Goal: Contribute content: Contribute content

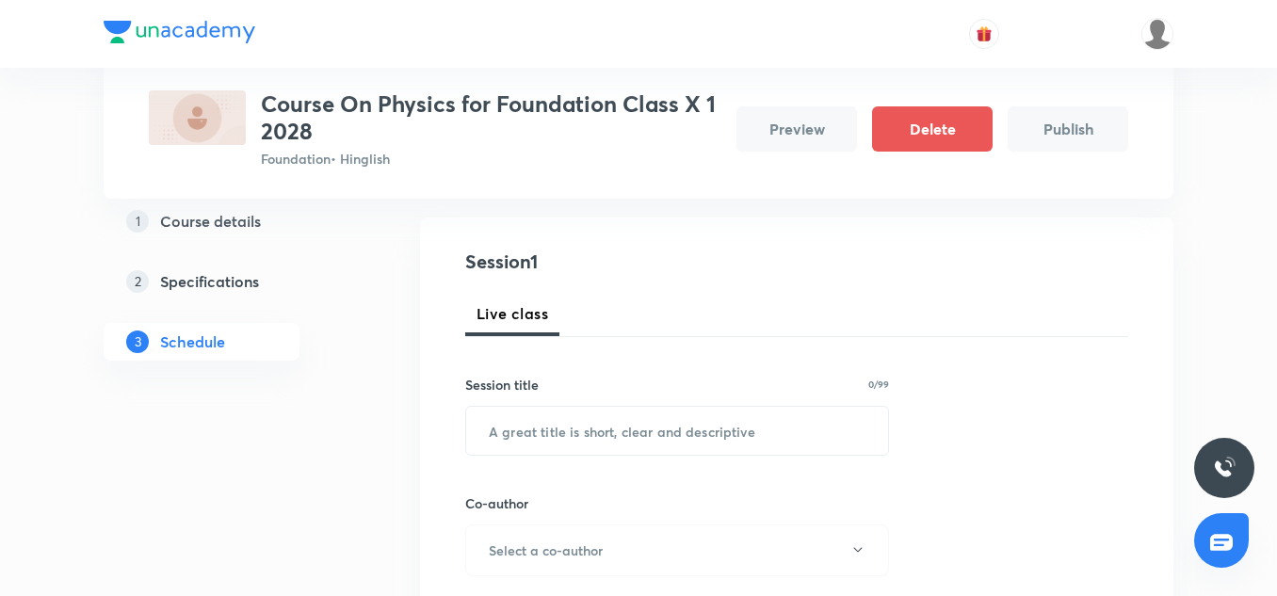
scroll to position [192, 0]
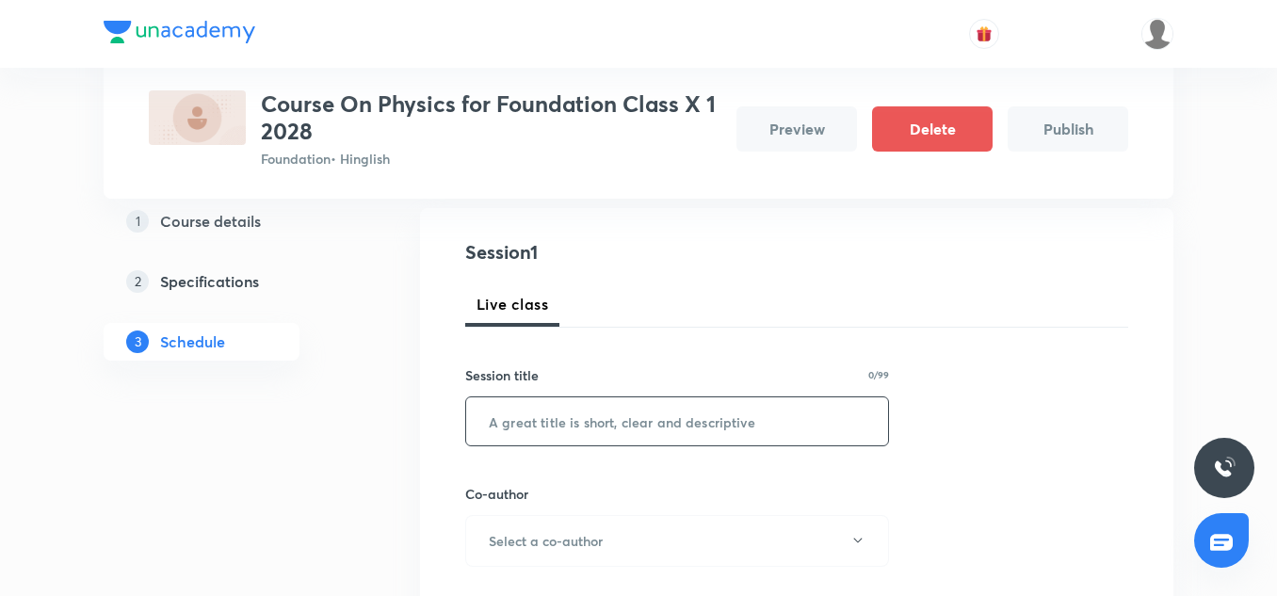
click at [571, 401] on input "text" at bounding box center [677, 421] width 422 height 48
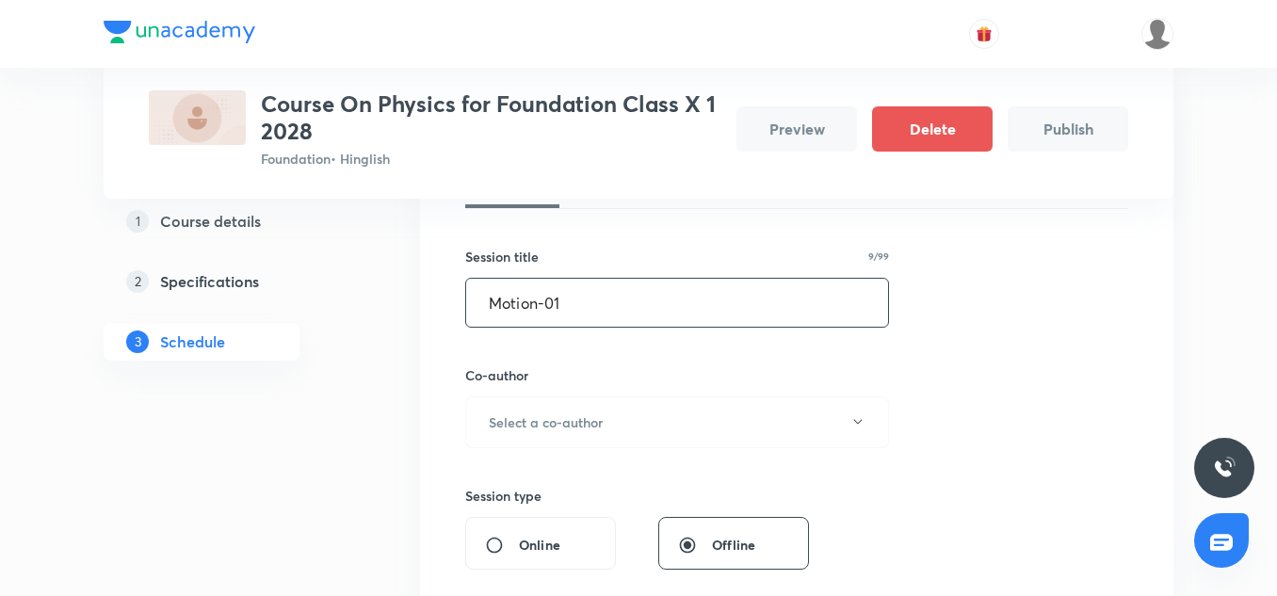
scroll to position [313, 0]
type input "Motion-01"
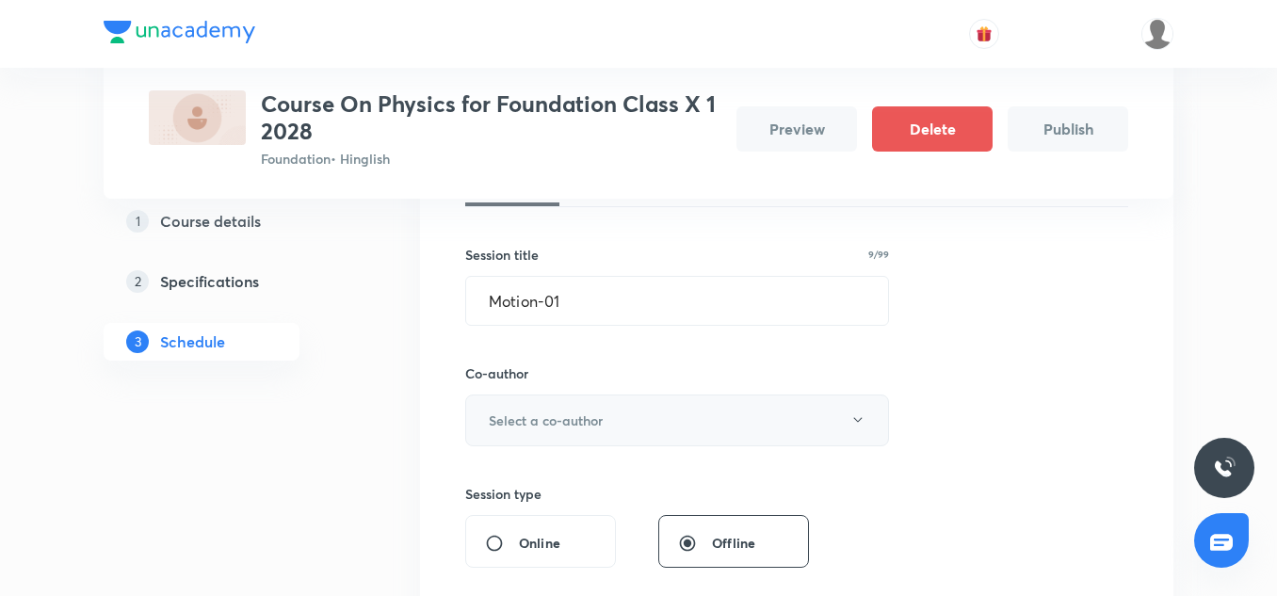
click at [578, 408] on button "Select a co-author" at bounding box center [677, 421] width 424 height 52
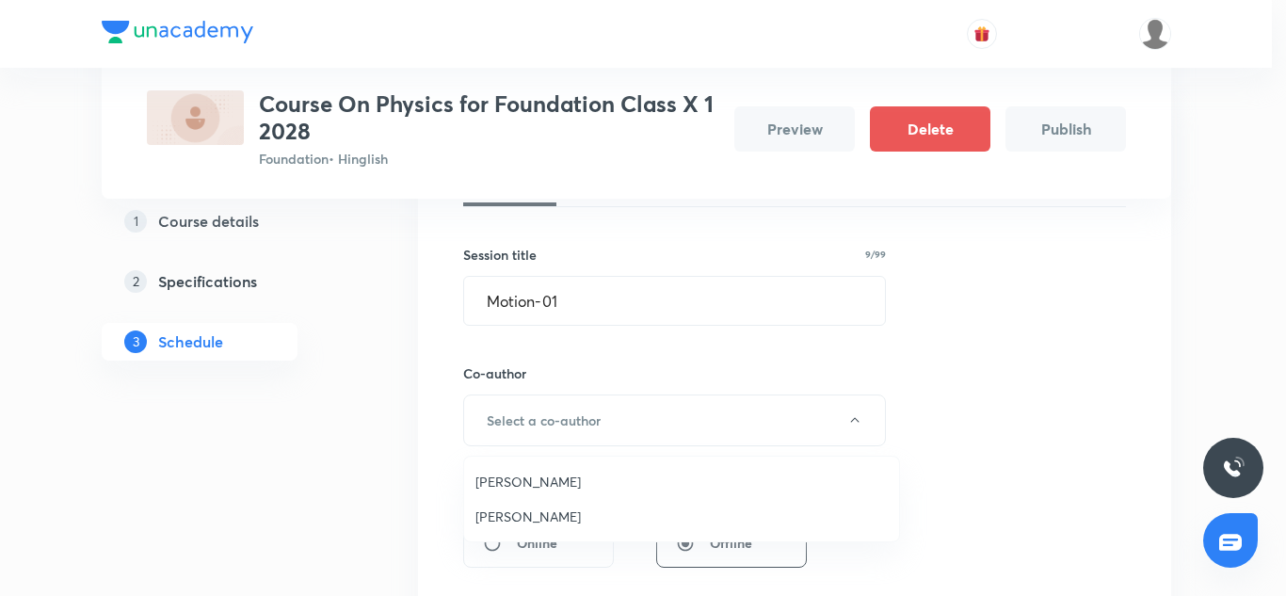
click at [538, 491] on span "[PERSON_NAME]" at bounding box center [682, 482] width 412 height 20
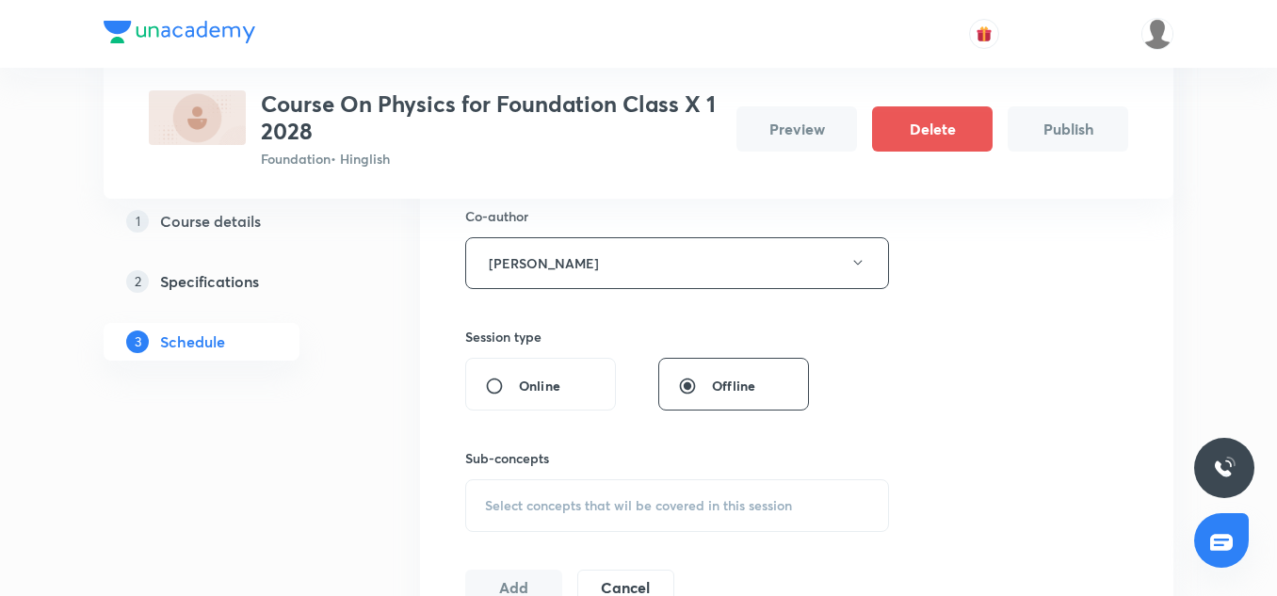
scroll to position [471, 0]
click at [548, 497] on span "Select concepts that wil be covered in this session" at bounding box center [638, 504] width 307 height 15
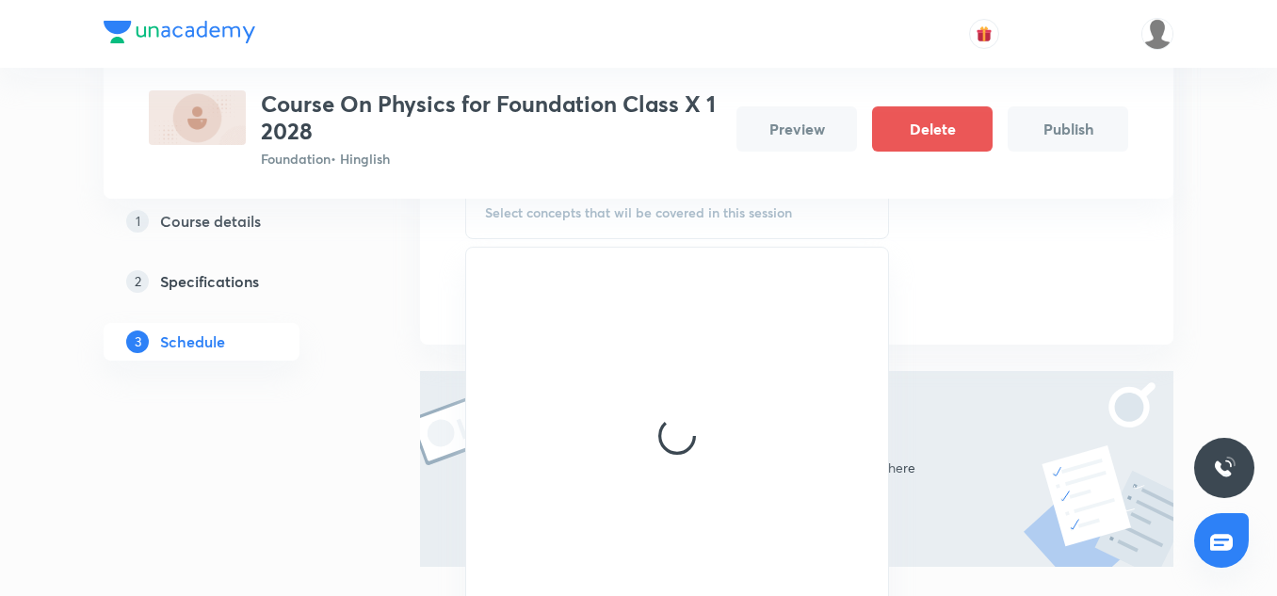
scroll to position [764, 0]
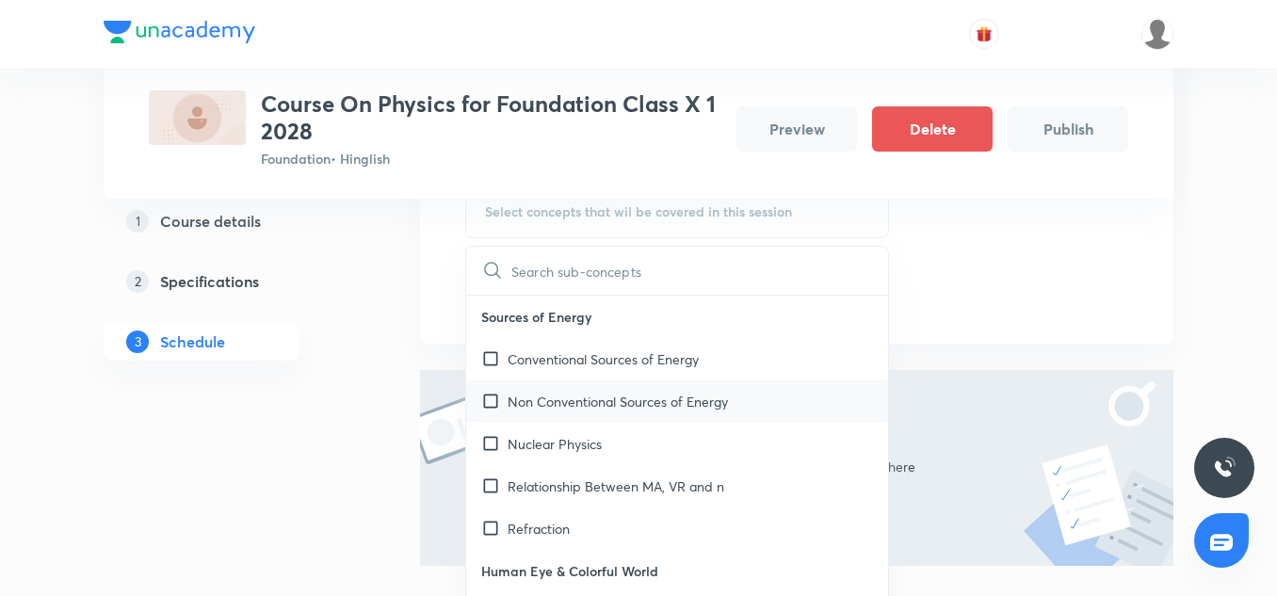
click at [577, 410] on p "Non Conventional Sources of Energy" at bounding box center [618, 402] width 220 height 20
checkbox input "true"
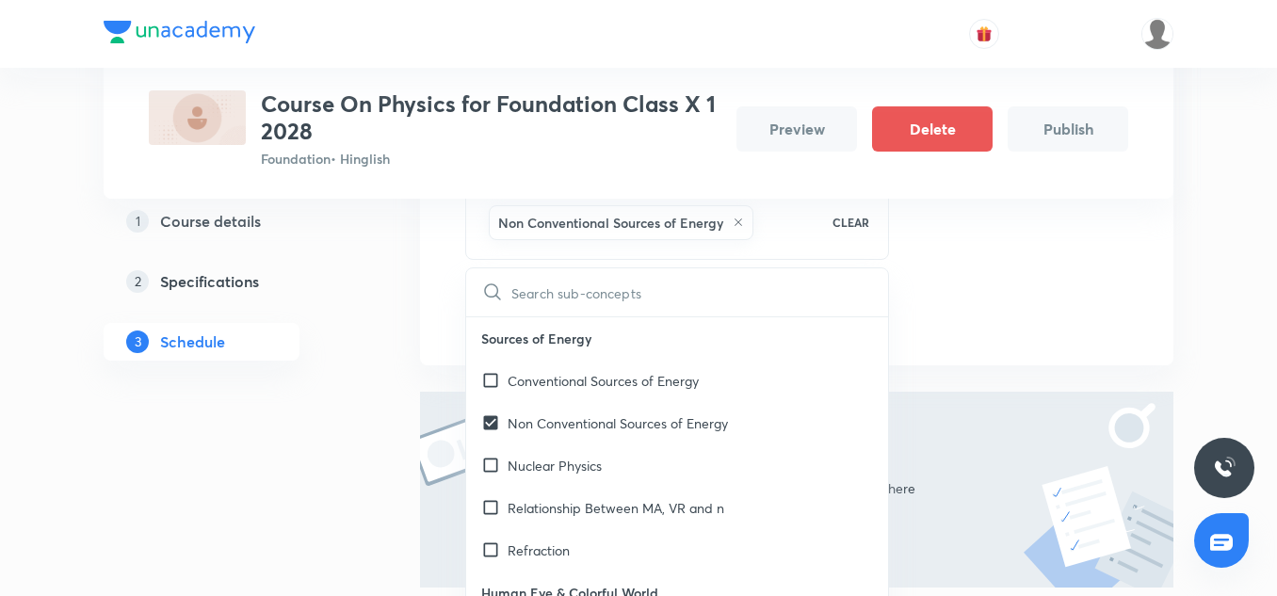
click at [932, 324] on div "Session 1 Live class Session title 9/99 Motion-01 ​ Co-author [PERSON_NAME] Ses…" at bounding box center [796, 1] width 663 height 669
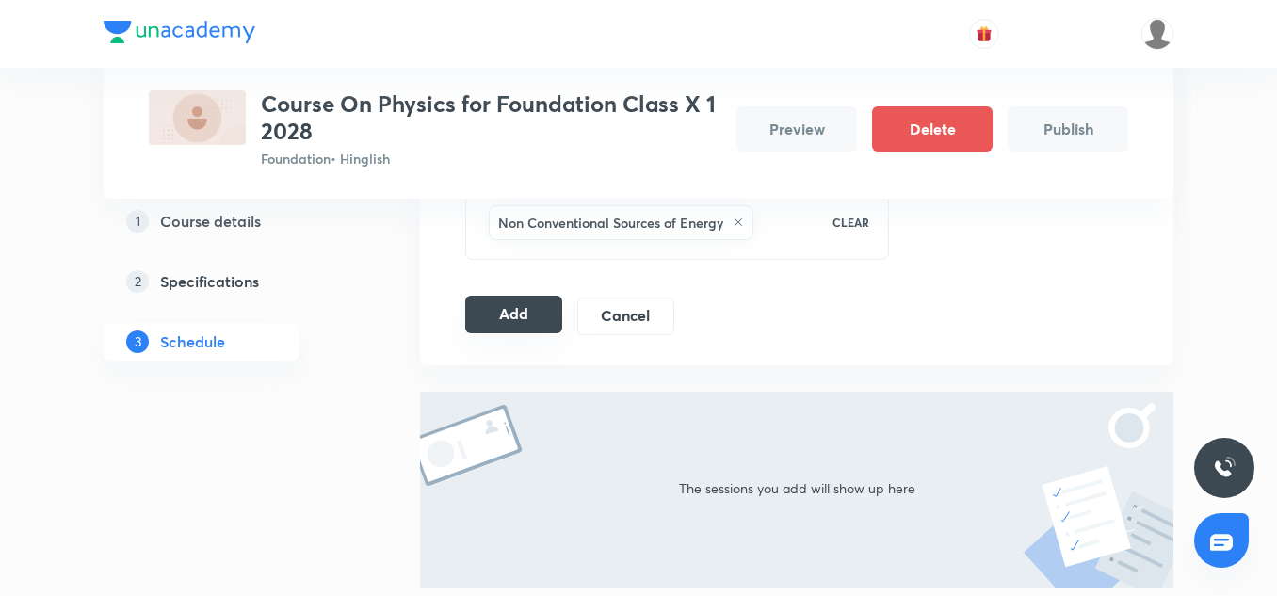
click at [511, 327] on button "Add" at bounding box center [513, 315] width 97 height 38
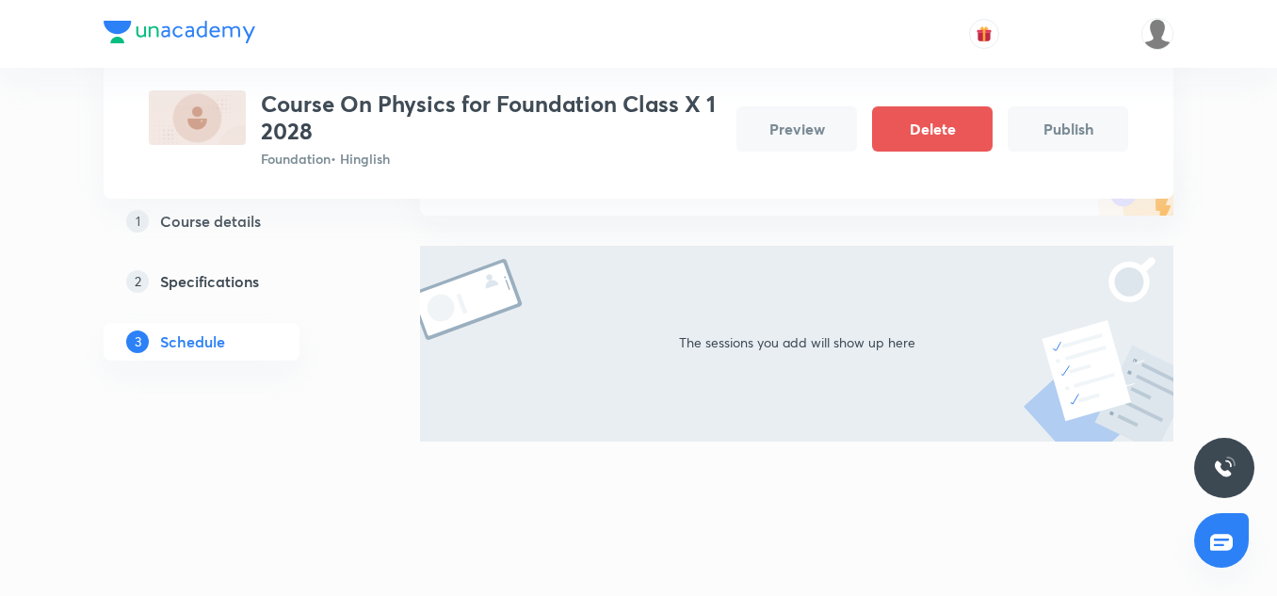
scroll to position [234, 0]
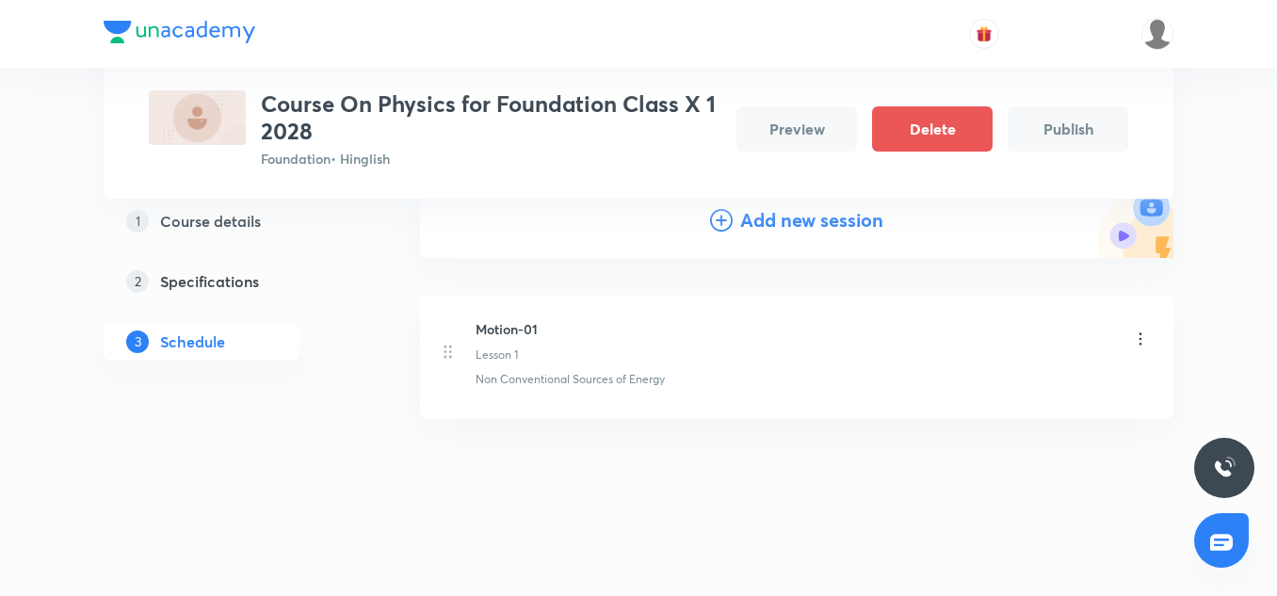
click at [1141, 335] on icon at bounding box center [1140, 339] width 19 height 19
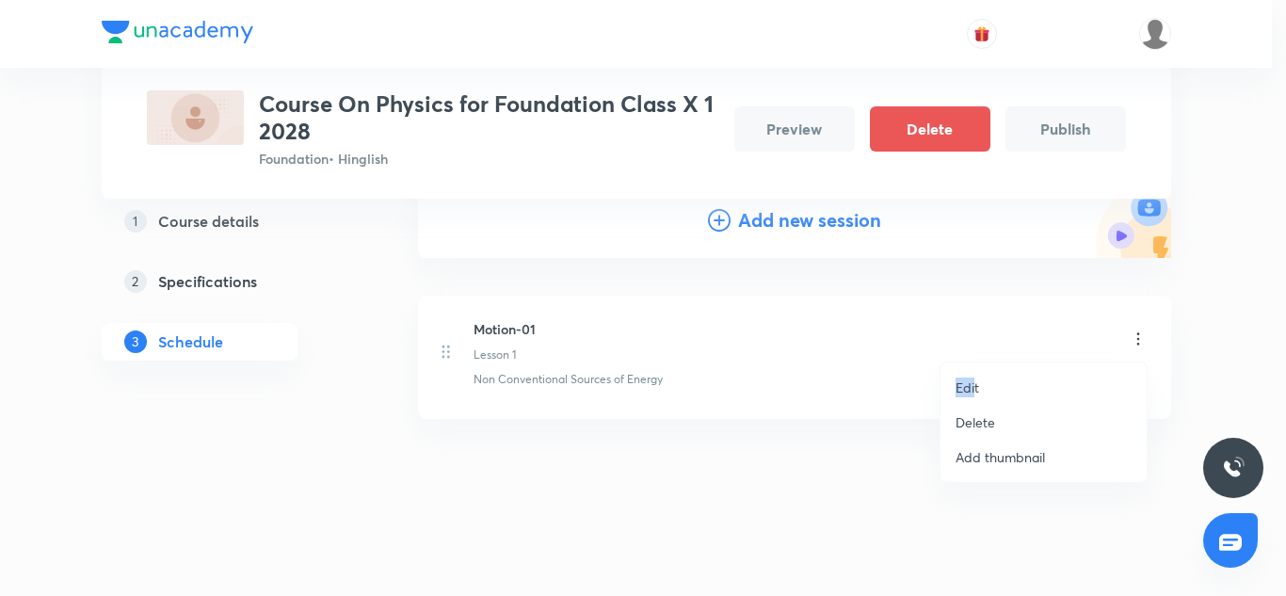
drag, startPoint x: 974, startPoint y: 389, endPoint x: 848, endPoint y: 227, distance: 205.3
click at [848, 227] on div "Edit Delete Add thumbnail" at bounding box center [643, 298] width 1286 height 596
click at [848, 227] on div at bounding box center [643, 298] width 1286 height 596
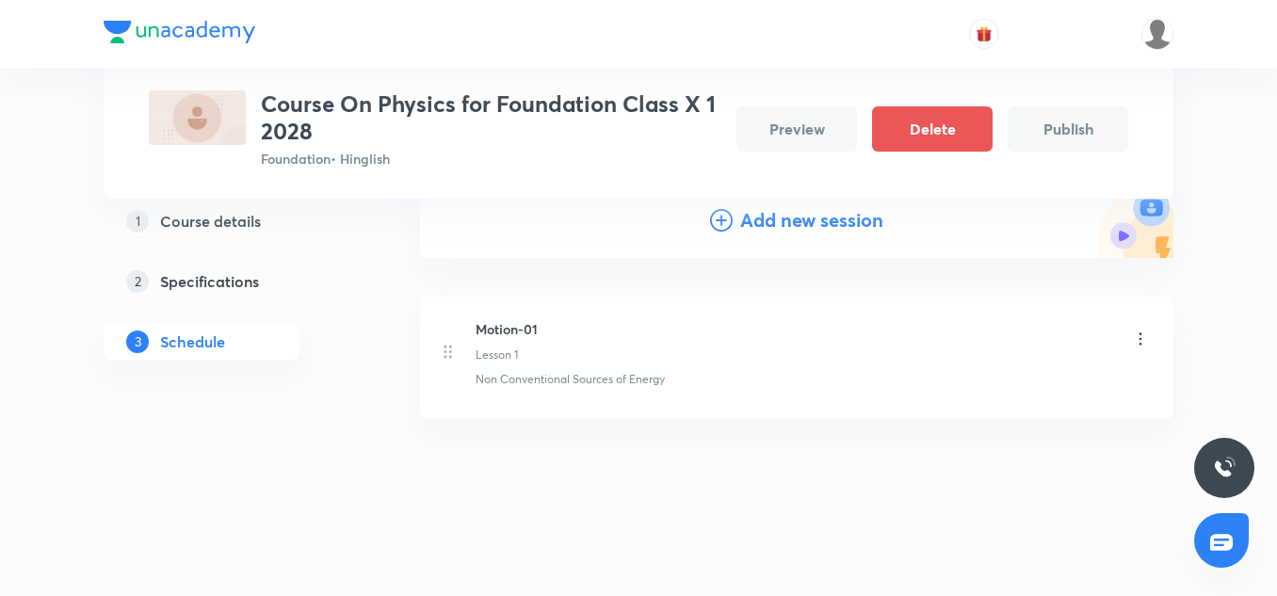
click at [1135, 345] on icon at bounding box center [1140, 339] width 19 height 19
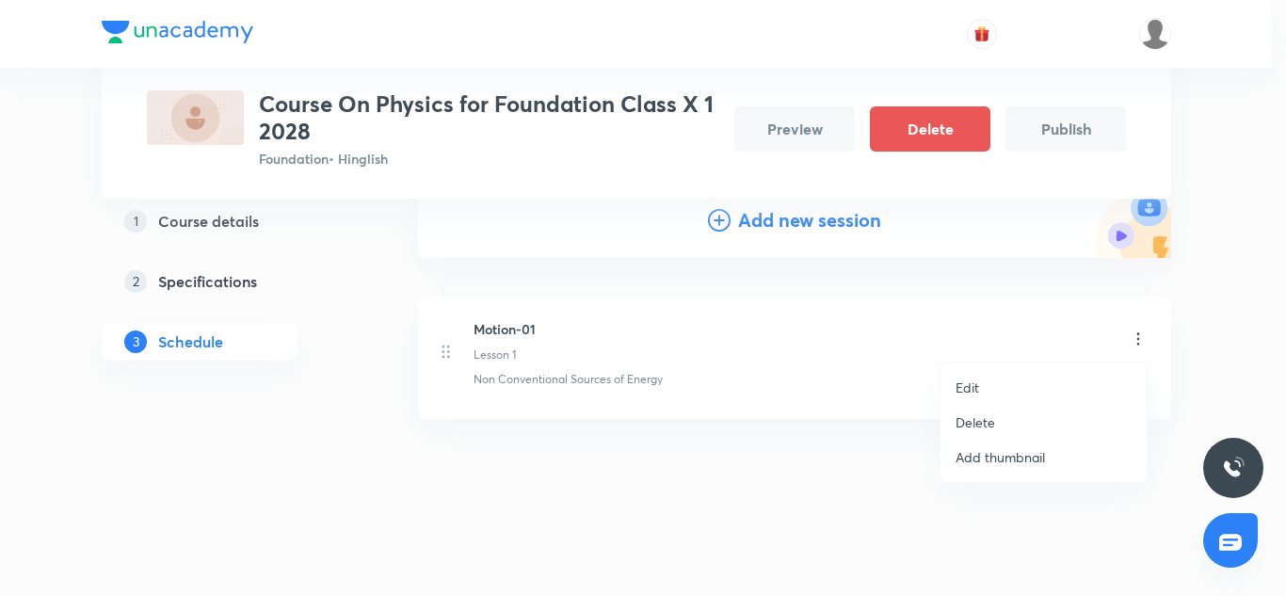
click at [980, 385] on li "Edit" at bounding box center [1044, 387] width 206 height 35
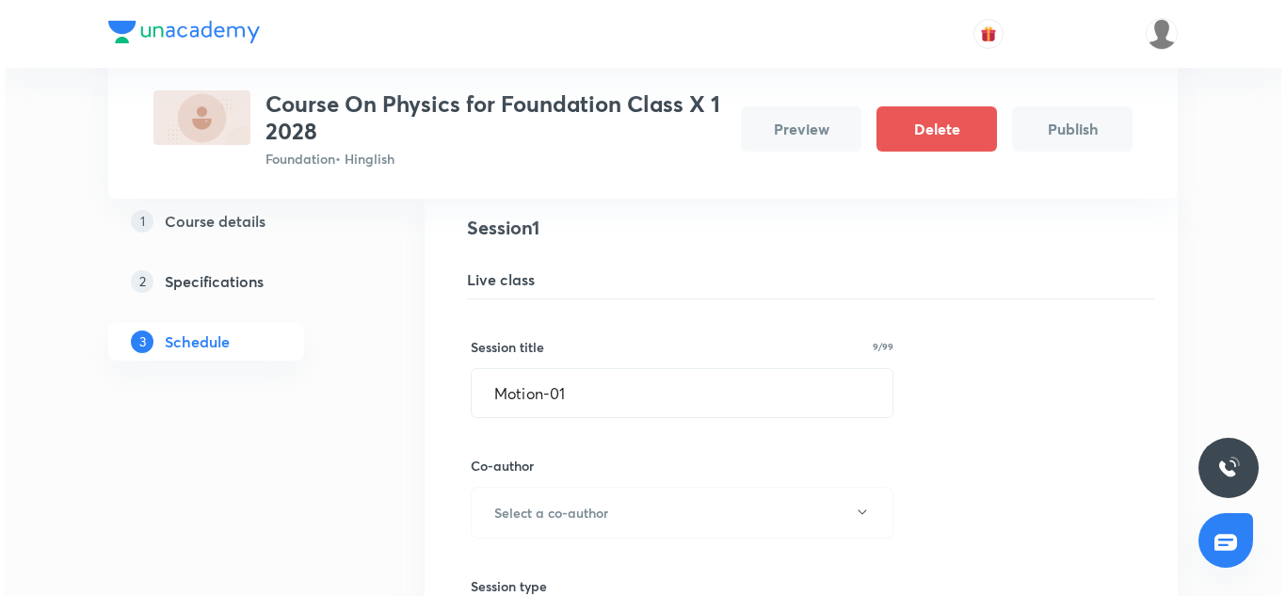
scroll to position [0, 0]
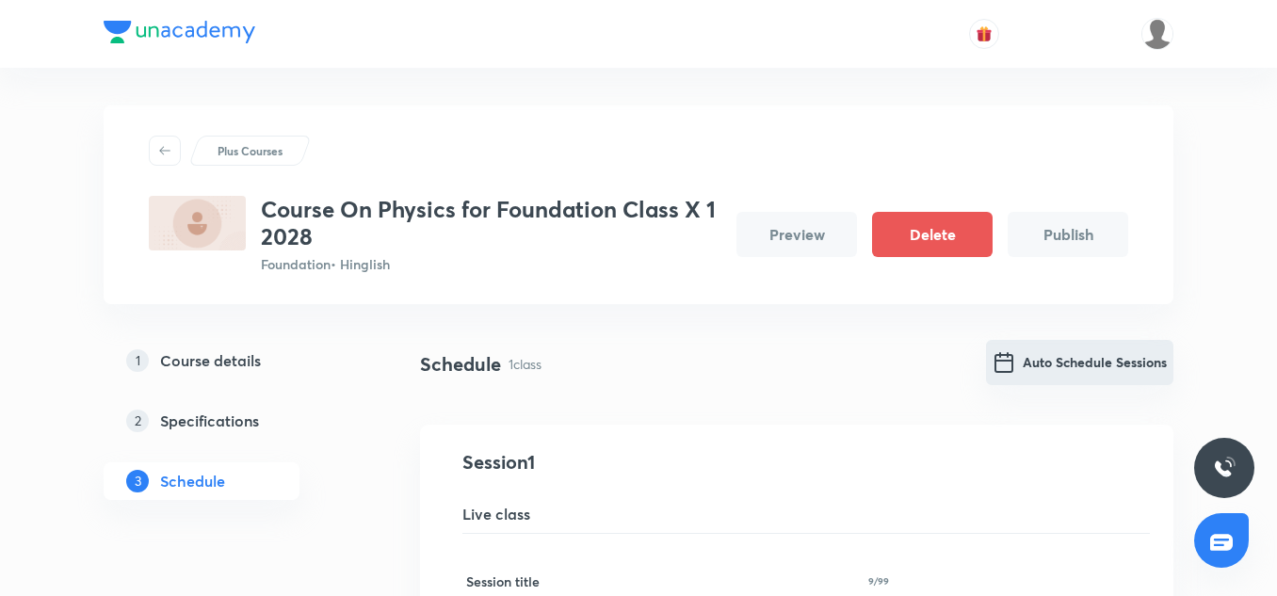
click at [1054, 351] on button "Auto Schedule Sessions" at bounding box center [1079, 362] width 187 height 45
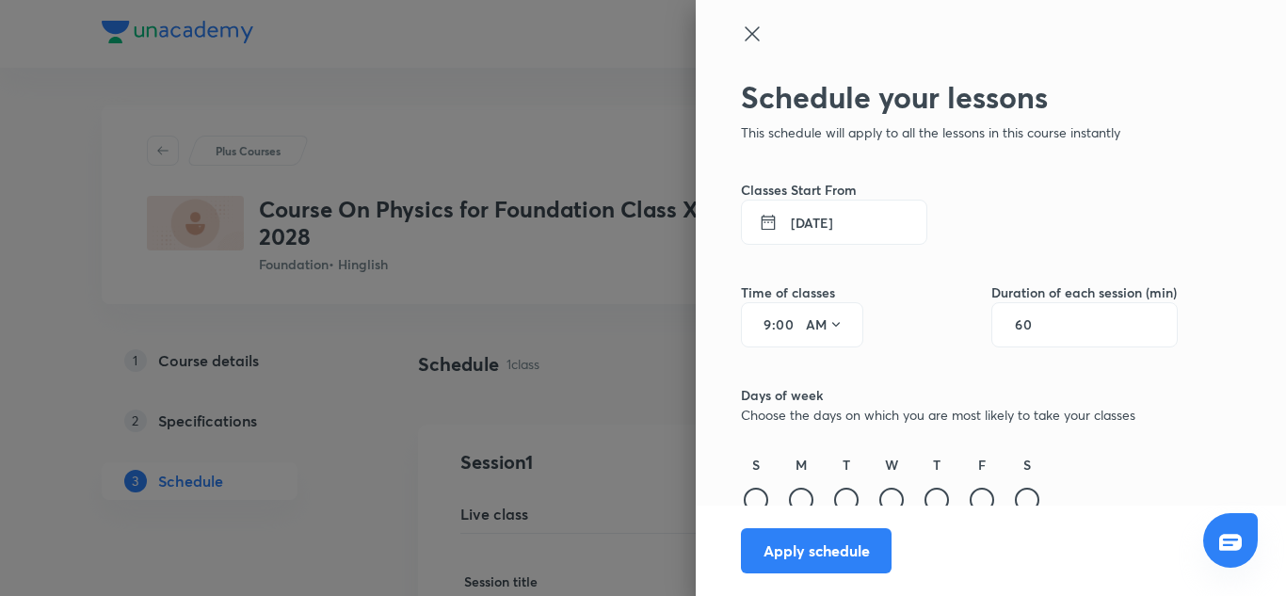
click at [754, 203] on button "[DATE]" at bounding box center [834, 222] width 186 height 45
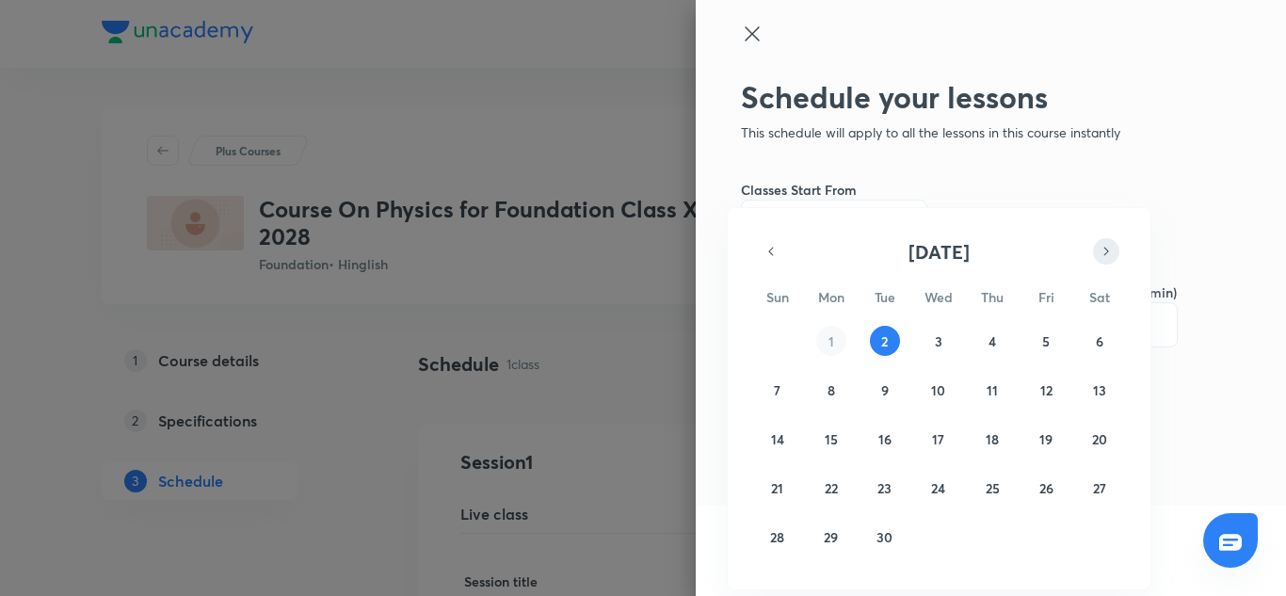
click at [1109, 253] on icon "button" at bounding box center [1106, 251] width 15 height 23
click at [1046, 388] on abbr "12" at bounding box center [1047, 390] width 12 height 18
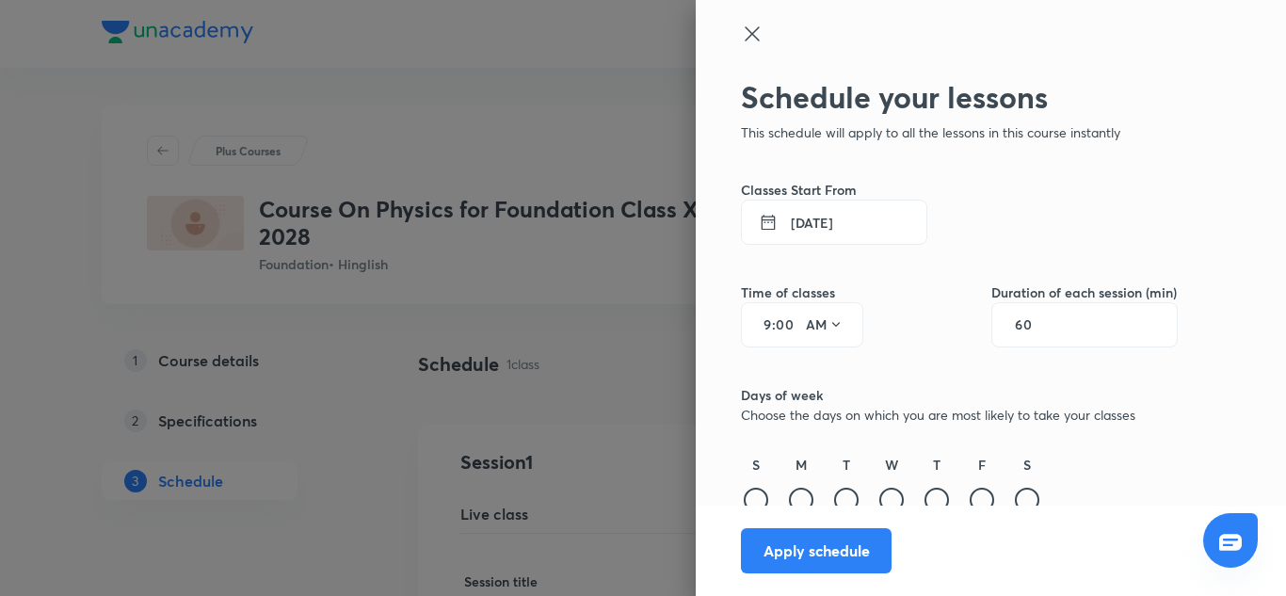
scroll to position [29, 0]
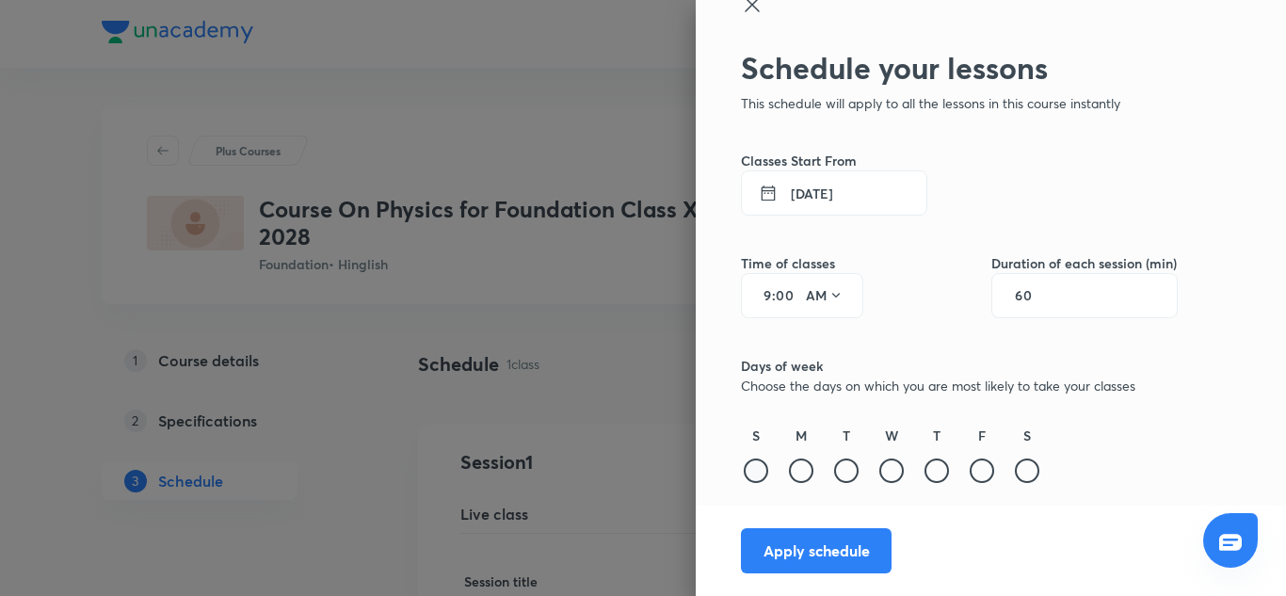
click at [752, 475] on div at bounding box center [756, 471] width 24 height 24
drag, startPoint x: 772, startPoint y: 472, endPoint x: 783, endPoint y: 472, distance: 10.4
click at [786, 472] on div "M" at bounding box center [801, 456] width 30 height 61
click at [789, 472] on div at bounding box center [801, 471] width 24 height 24
click at [841, 471] on div at bounding box center [846, 471] width 24 height 24
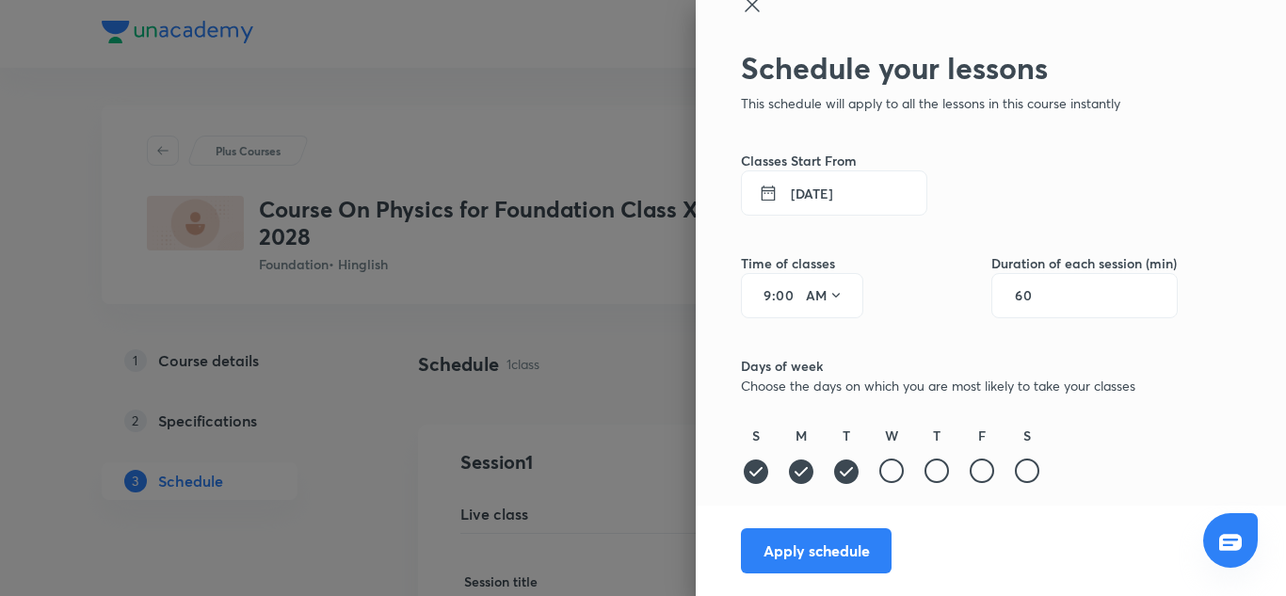
click at [877, 464] on div "W" at bounding box center [892, 456] width 30 height 61
click at [880, 471] on div at bounding box center [892, 471] width 24 height 24
click at [925, 473] on div at bounding box center [937, 471] width 24 height 24
click at [970, 472] on div at bounding box center [982, 471] width 24 height 24
drag, startPoint x: 1034, startPoint y: 472, endPoint x: 1018, endPoint y: 472, distance: 16.0
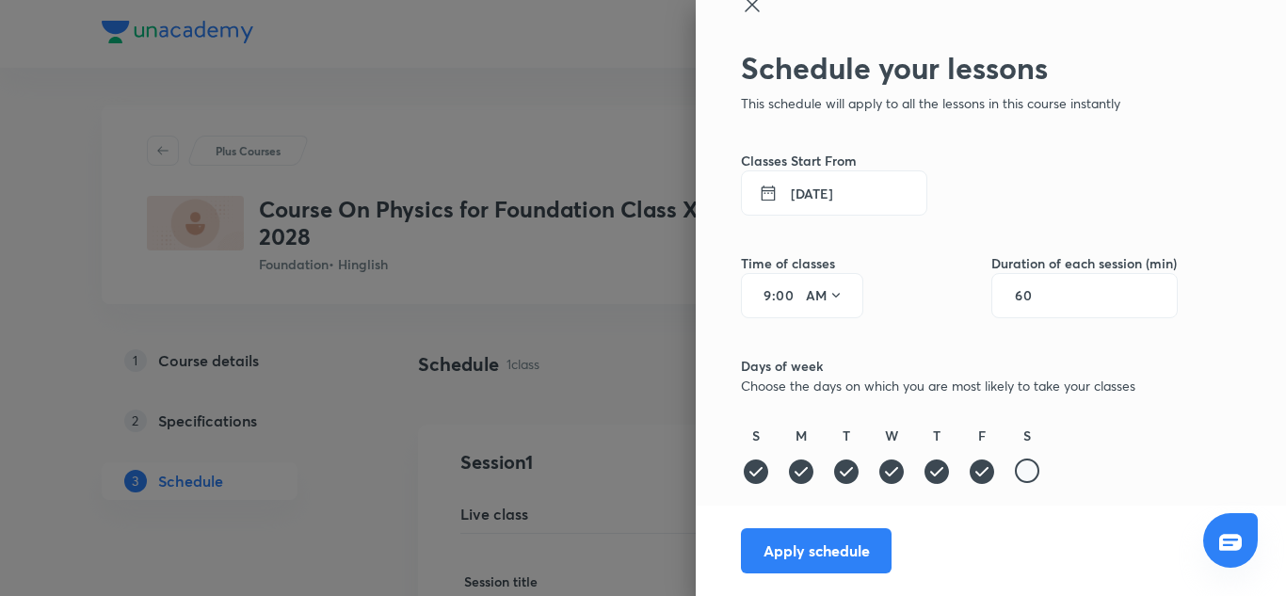
click at [1018, 472] on div "S M T W T F S" at bounding box center [959, 456] width 437 height 61
click at [1018, 472] on div at bounding box center [1027, 471] width 24 height 24
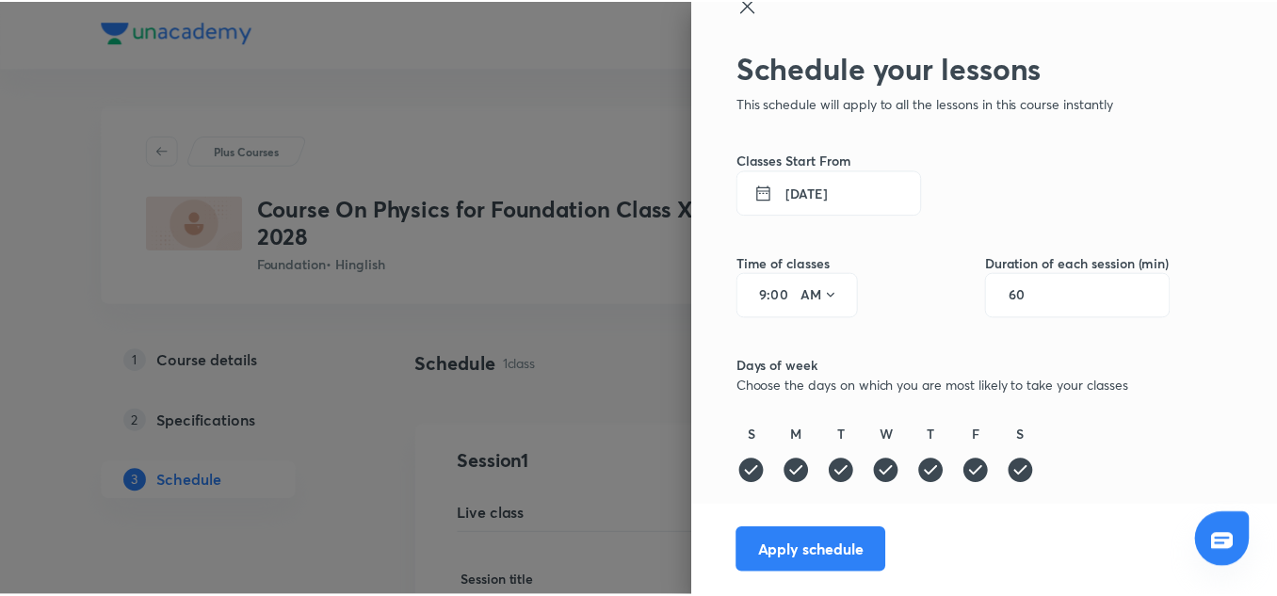
scroll to position [101, 0]
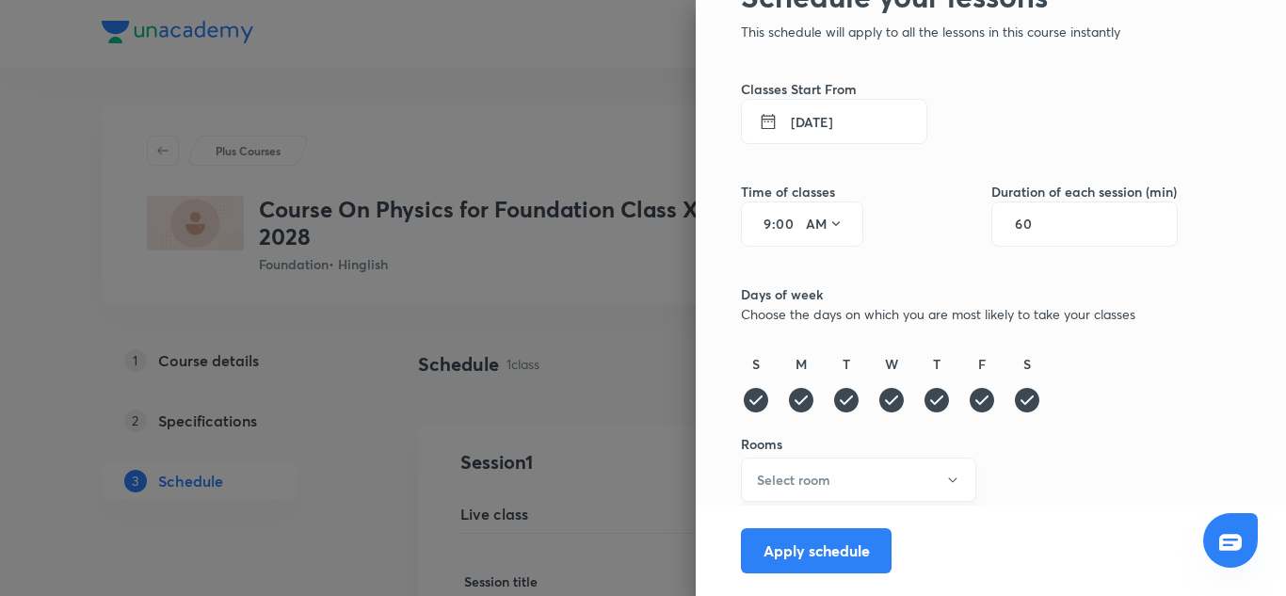
click at [801, 482] on h6 "Select room" at bounding box center [793, 480] width 73 height 20
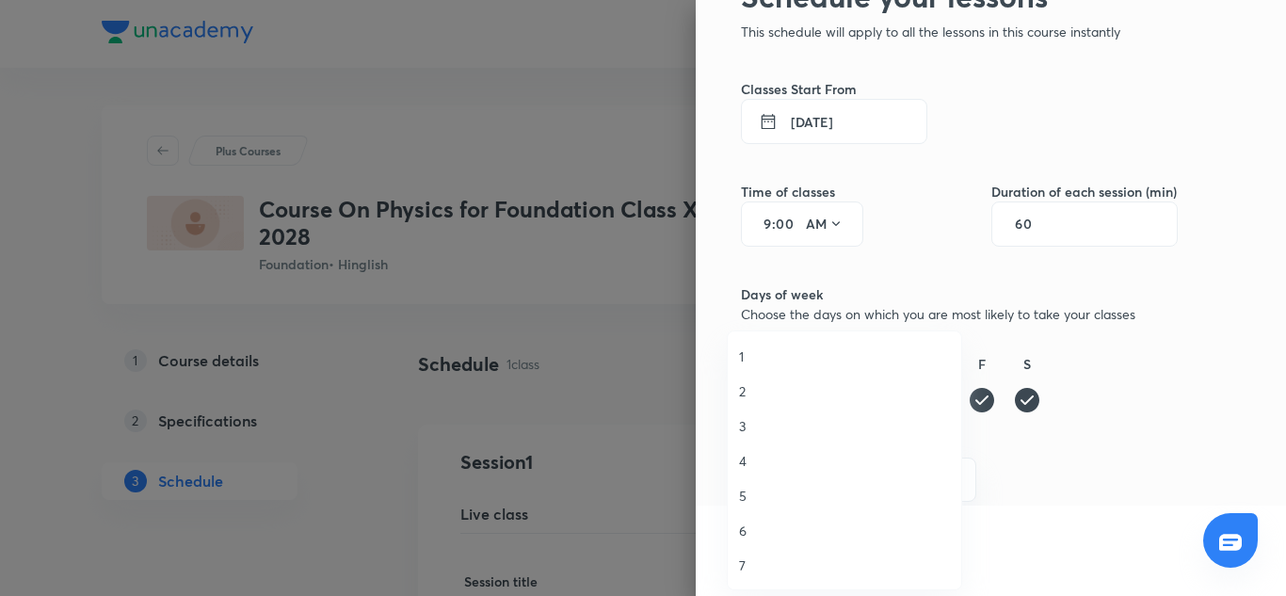
click at [752, 452] on span "4" at bounding box center [844, 461] width 211 height 20
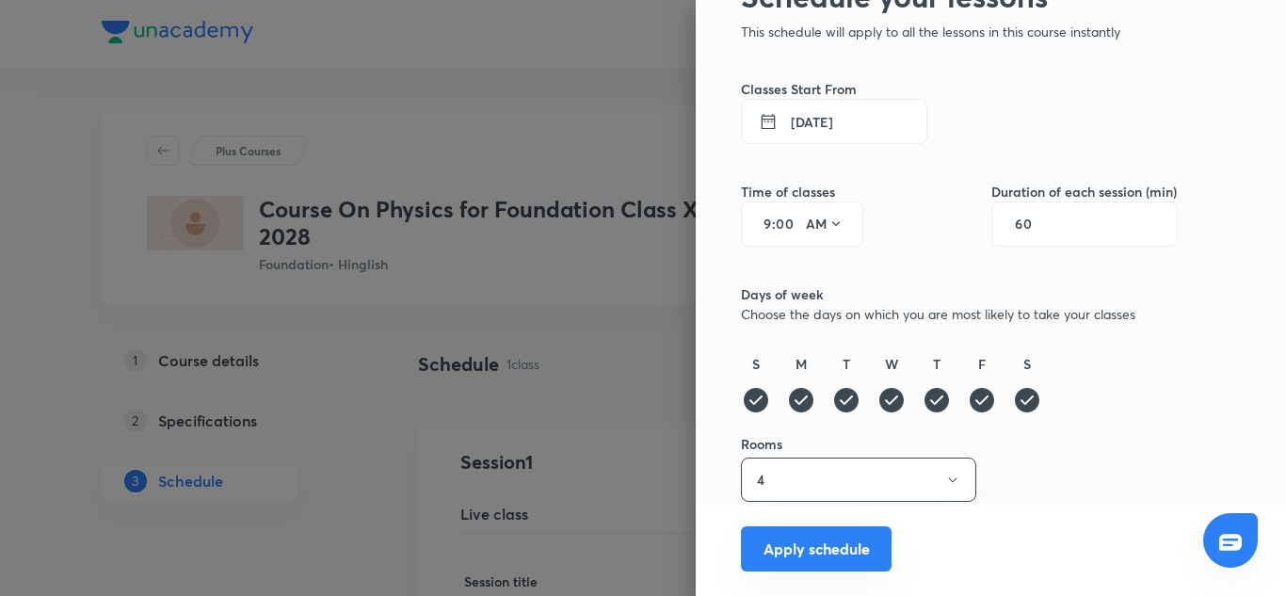
click at [806, 555] on button "Apply schedule" at bounding box center [816, 548] width 151 height 45
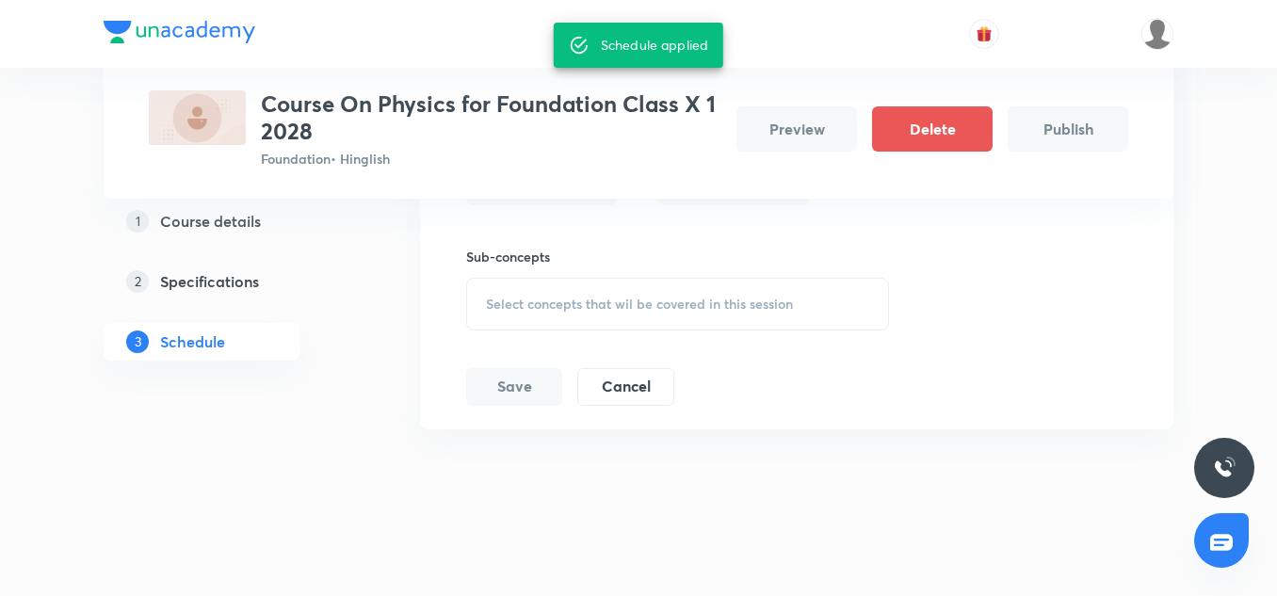
scroll to position [700, 0]
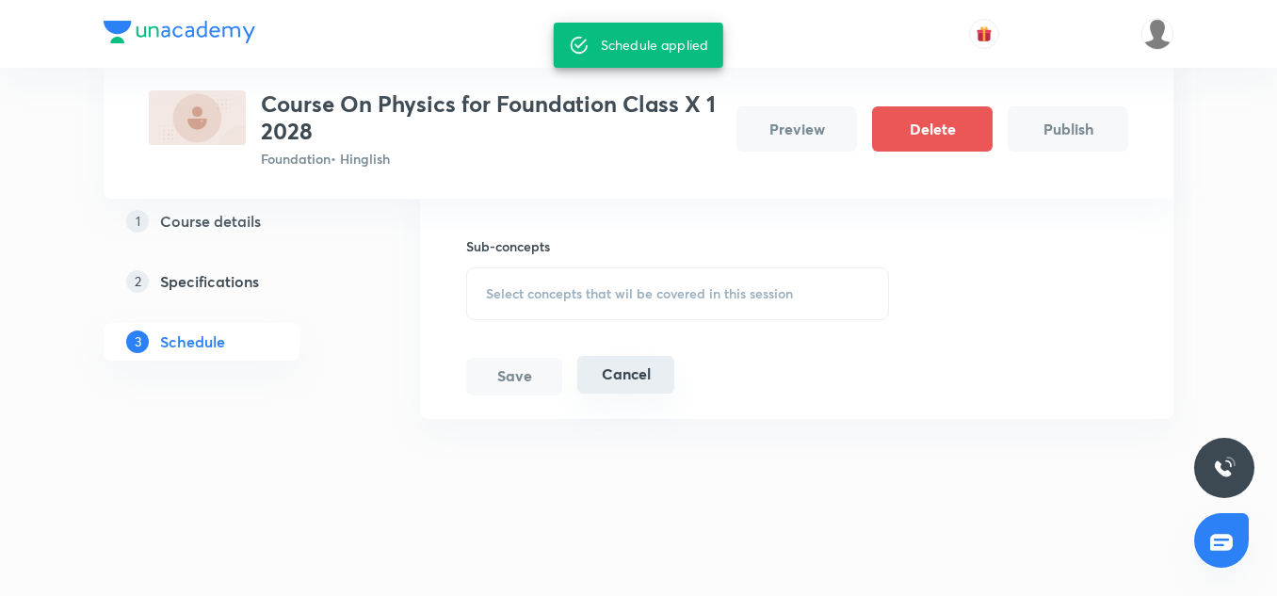
click at [670, 380] on button "Cancel" at bounding box center [625, 375] width 97 height 38
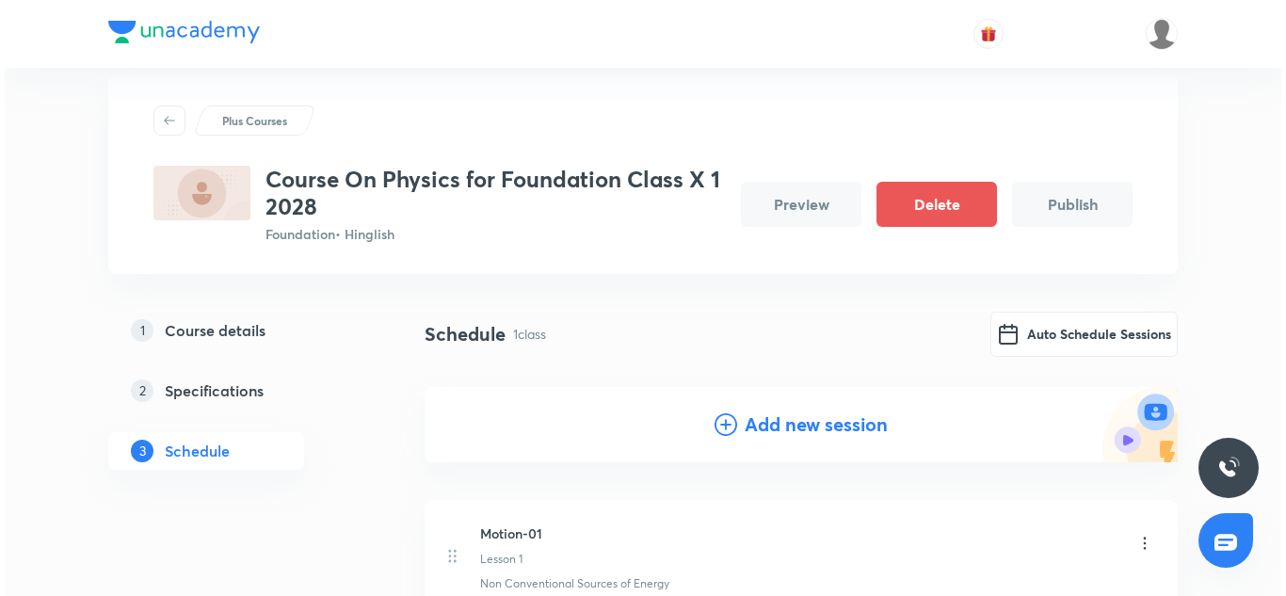
scroll to position [26, 0]
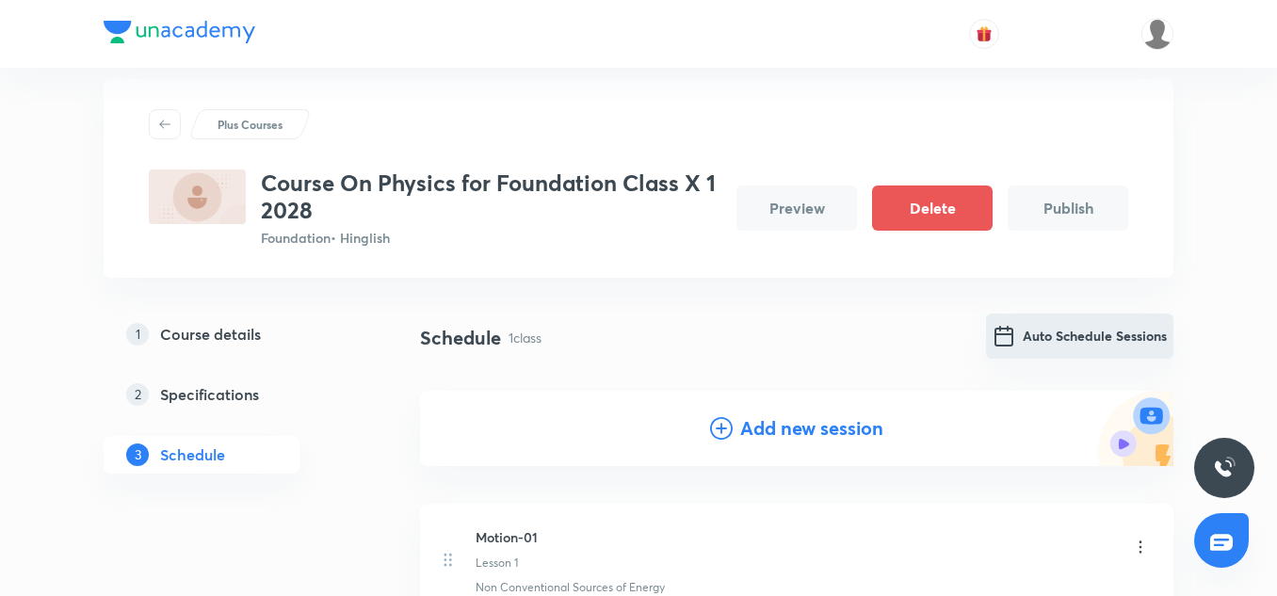
click at [1080, 338] on button "Auto Schedule Sessions" at bounding box center [1079, 336] width 187 height 45
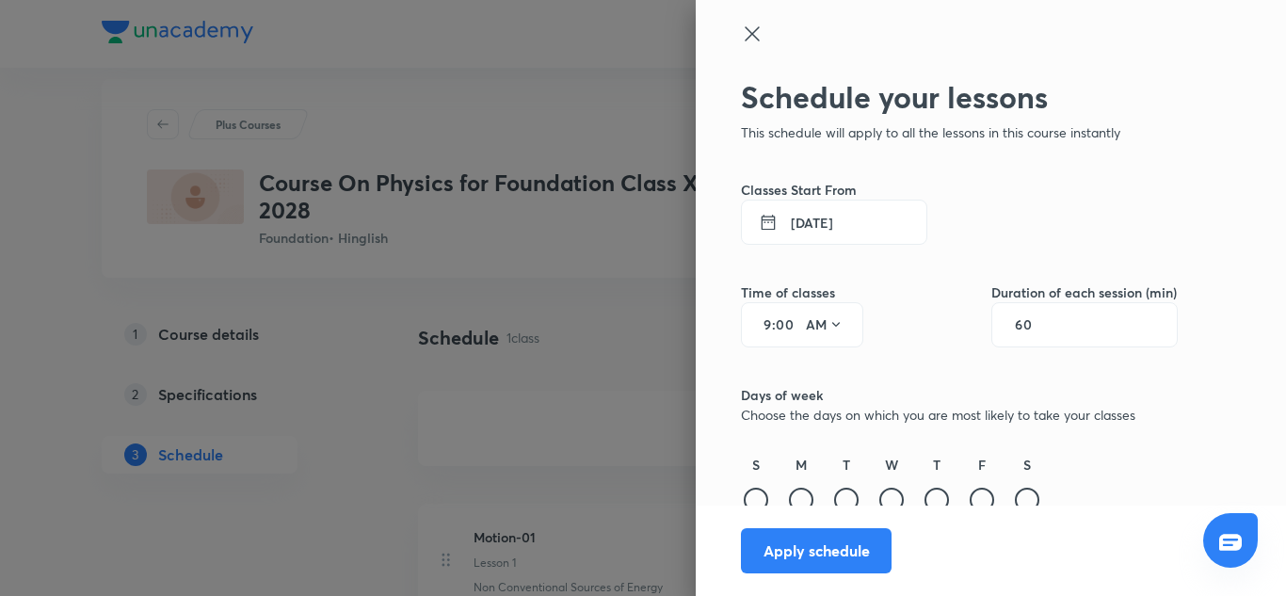
click at [798, 221] on button "[DATE]" at bounding box center [834, 222] width 186 height 45
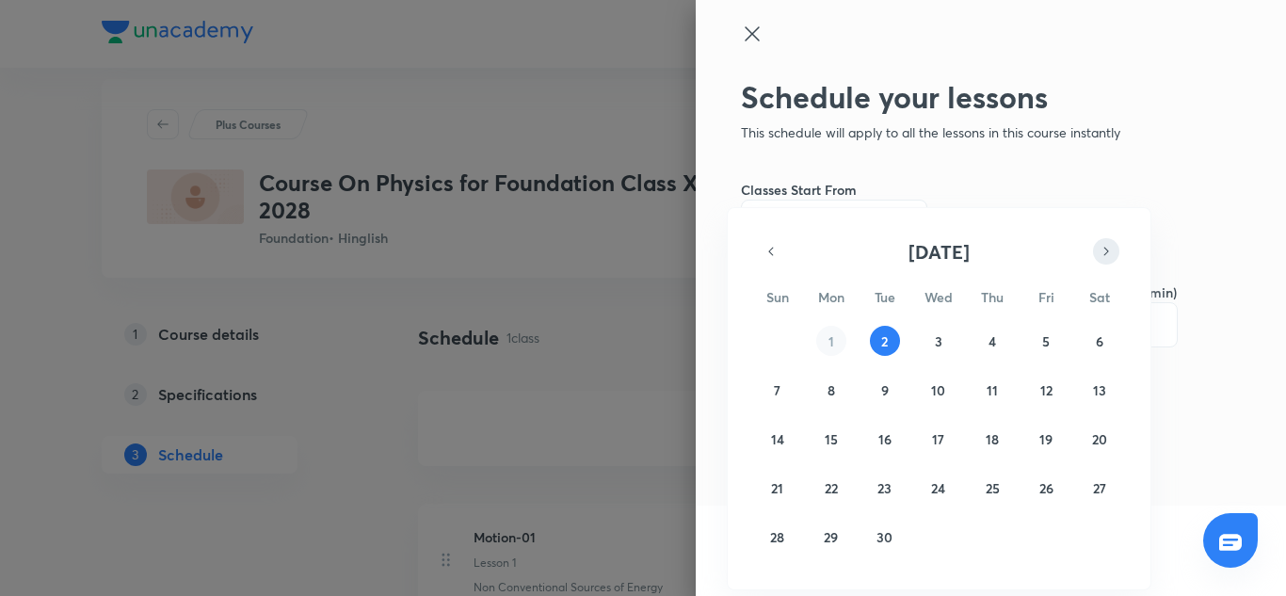
click at [1101, 244] on icon "button" at bounding box center [1106, 251] width 15 height 23
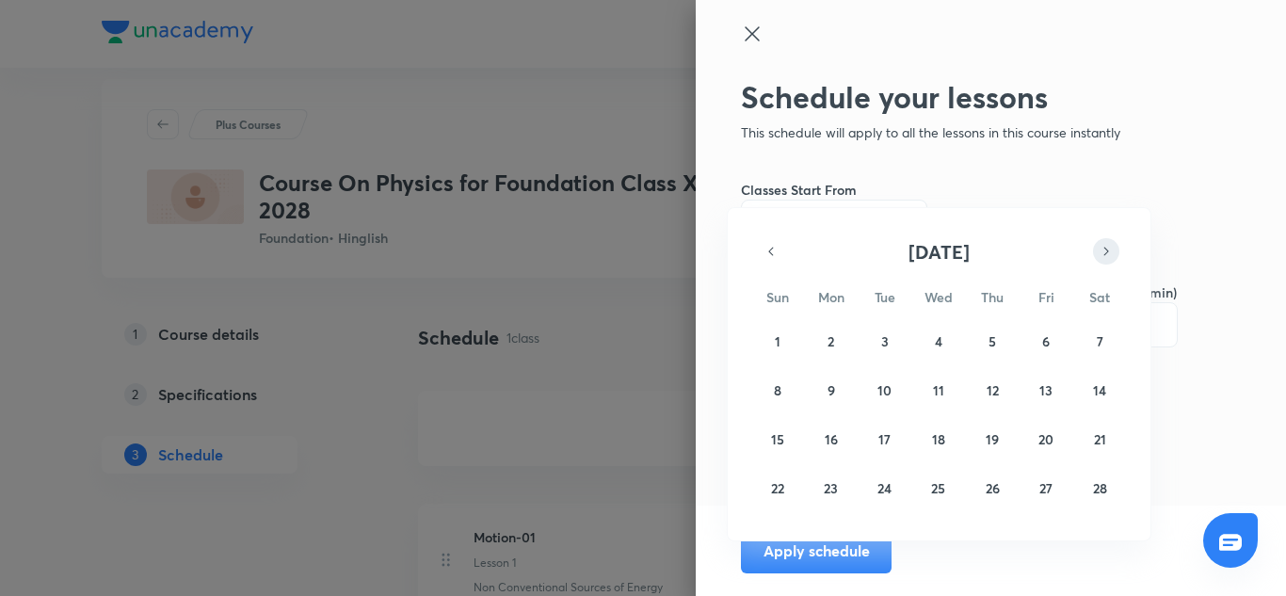
click at [1101, 244] on icon "button" at bounding box center [1106, 251] width 15 height 23
click at [984, 415] on div "1 2 3 4 5 6 7 8 9 10 11 12 13 14 15 16 17 18 19 20 21 22 23 24 25 26 27 28 29 3…" at bounding box center [939, 439] width 362 height 226
click at [993, 390] on abbr "12" at bounding box center [993, 390] width 12 height 18
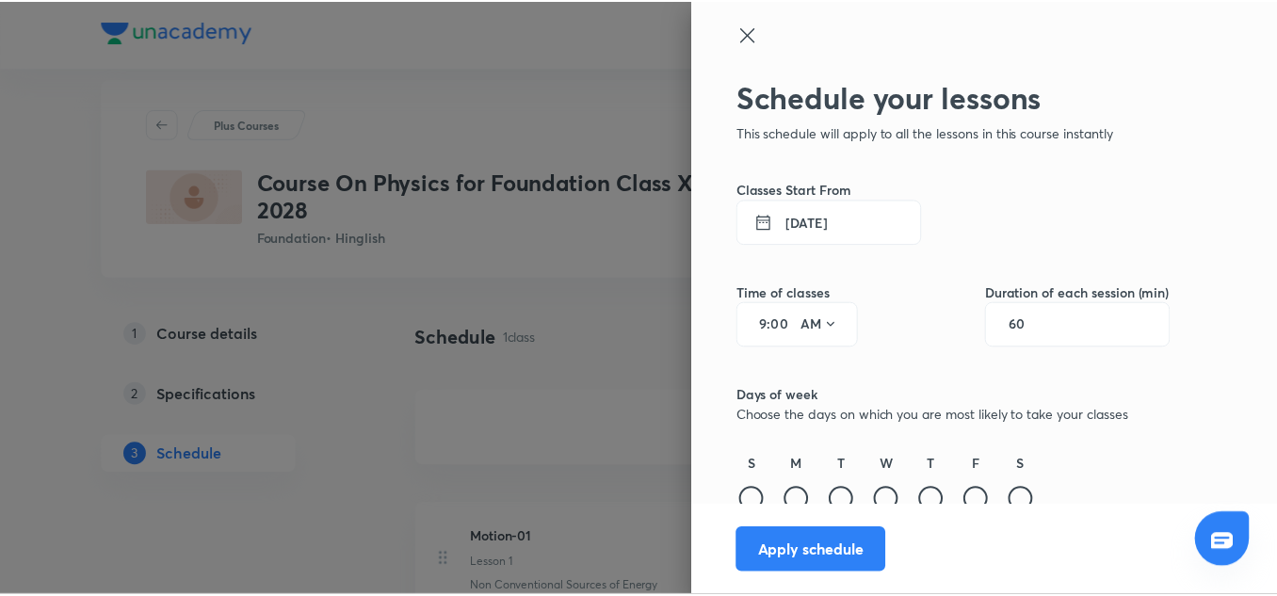
scroll to position [101, 0]
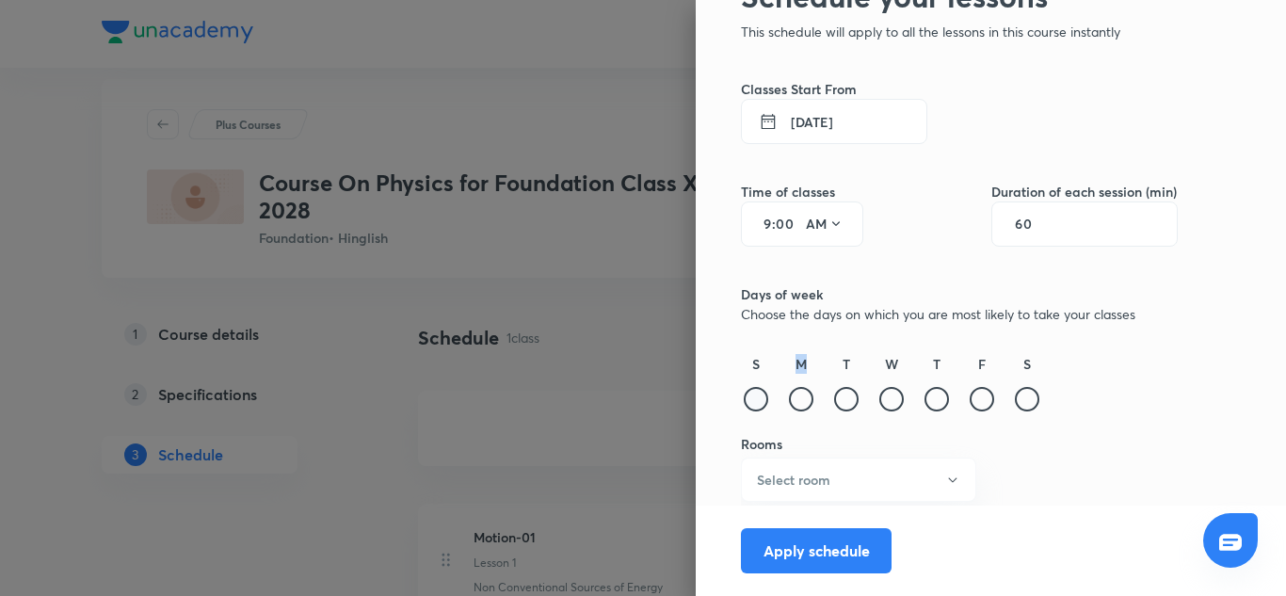
drag, startPoint x: 766, startPoint y: 402, endPoint x: 751, endPoint y: 402, distance: 15.1
click at [751, 402] on div "S M T W T F S" at bounding box center [959, 384] width 437 height 61
click at [751, 402] on div at bounding box center [756, 399] width 24 height 24
click at [807, 400] on div "S M T W T F S" at bounding box center [959, 384] width 437 height 61
click at [792, 397] on div at bounding box center [801, 399] width 24 height 24
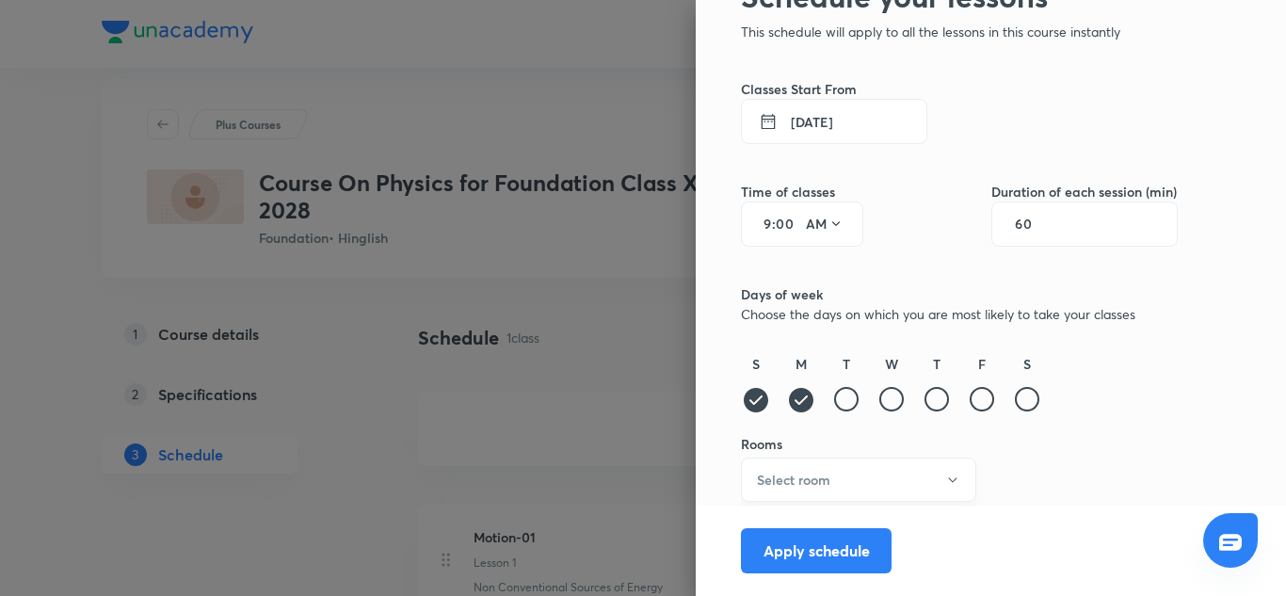
click at [794, 470] on h6 "Select room" at bounding box center [793, 480] width 73 height 20
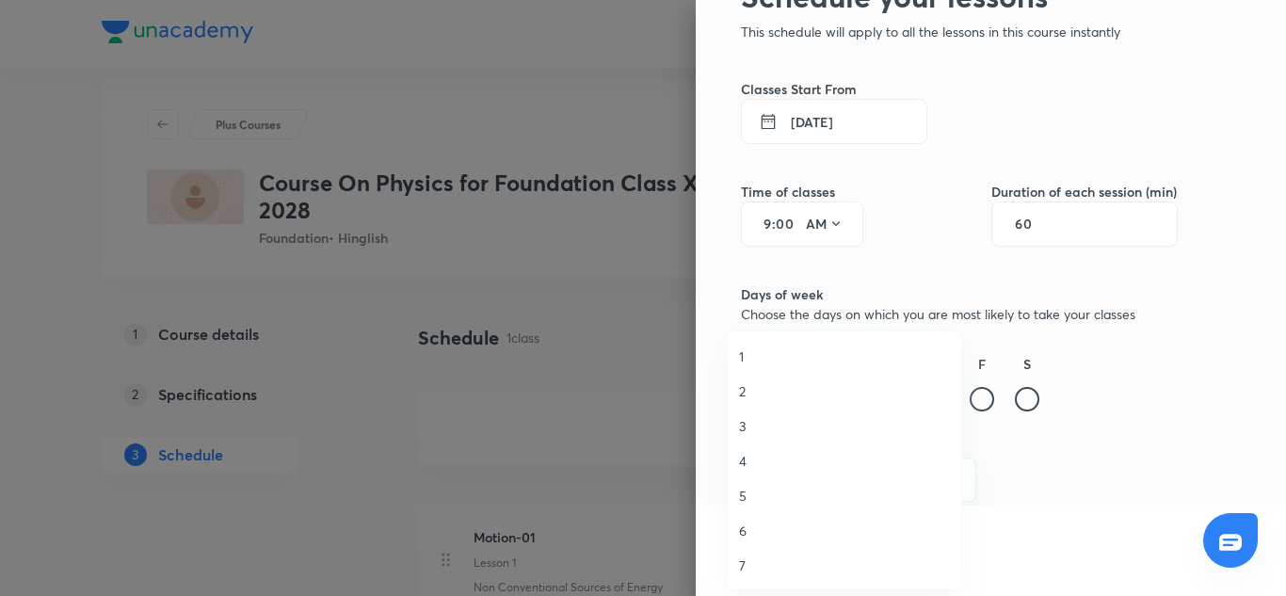
click at [752, 399] on span "2" at bounding box center [844, 391] width 211 height 20
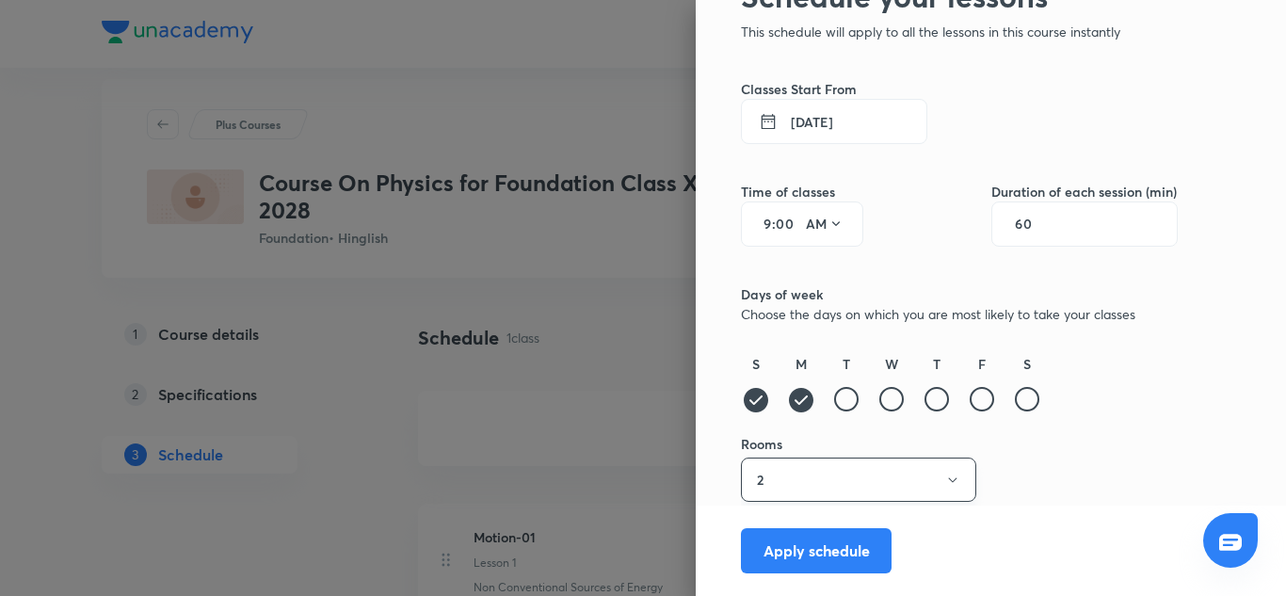
click at [791, 475] on button "2" at bounding box center [858, 480] width 235 height 44
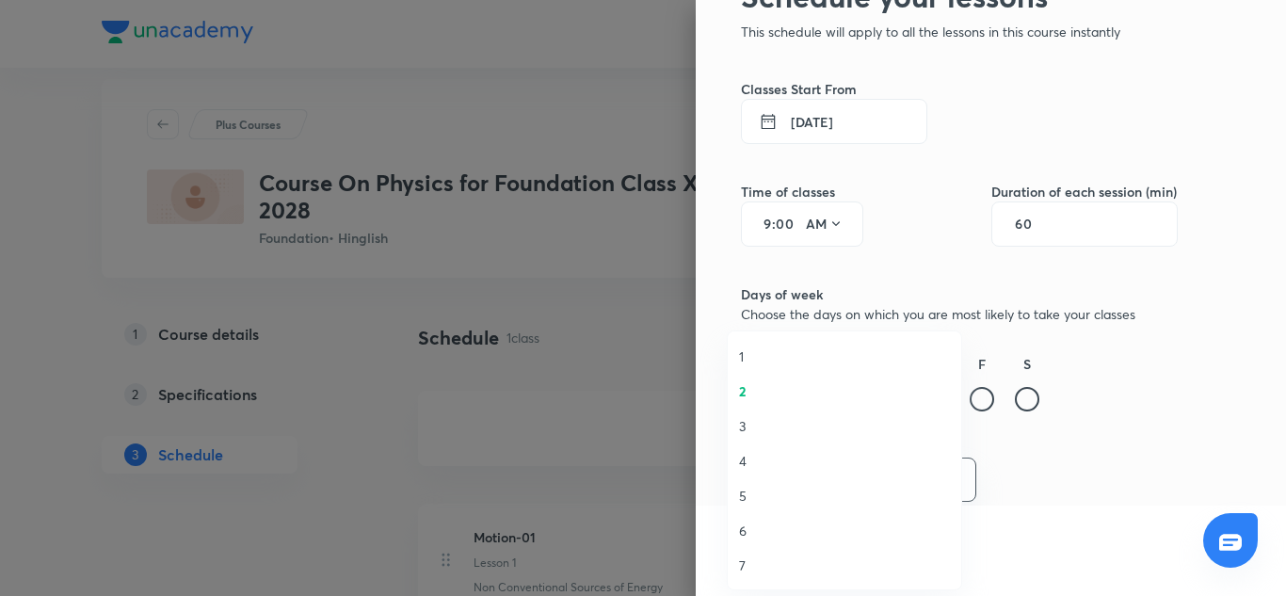
click at [739, 454] on span "4" at bounding box center [844, 461] width 211 height 20
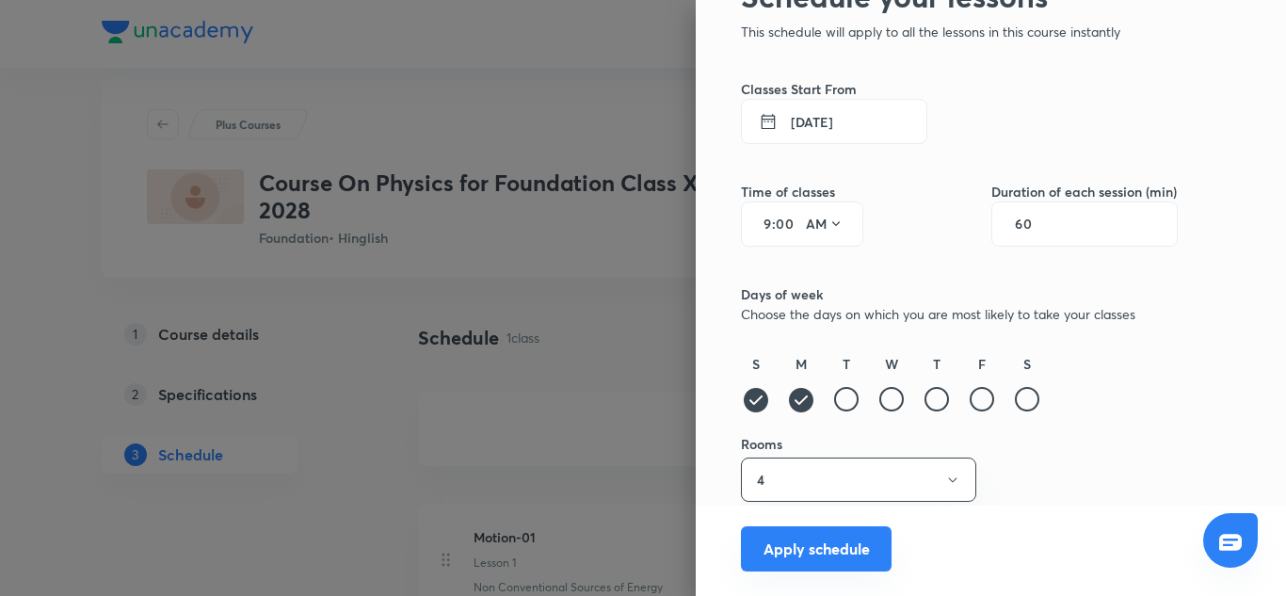
click at [816, 552] on button "Apply schedule" at bounding box center [816, 548] width 151 height 45
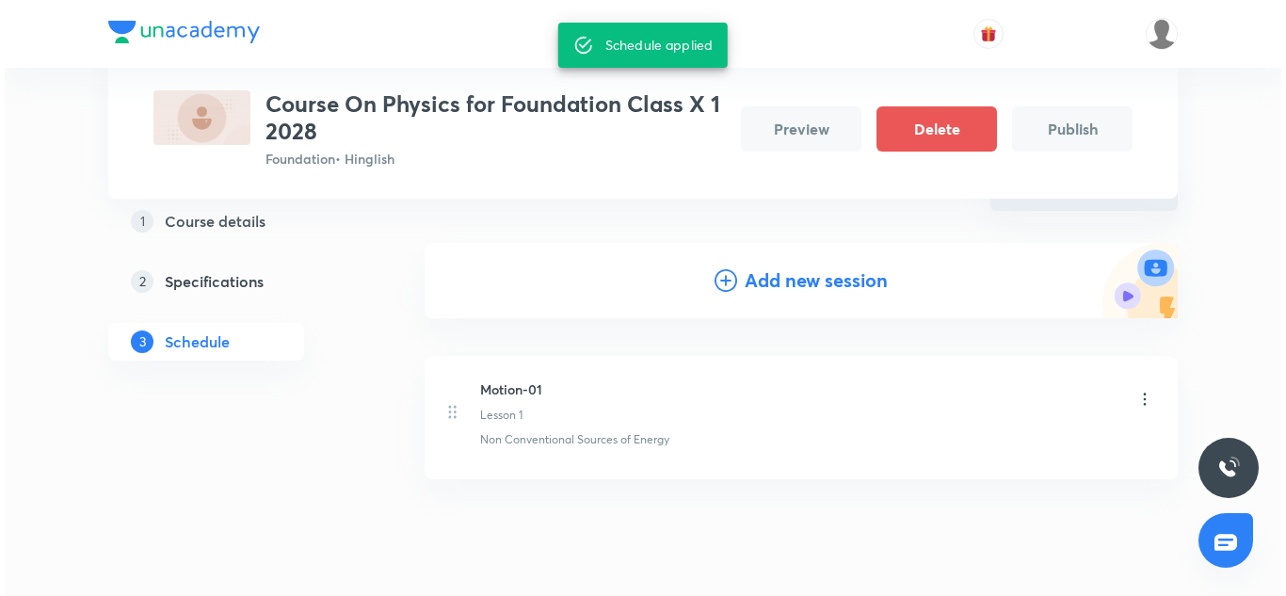
scroll to position [39, 0]
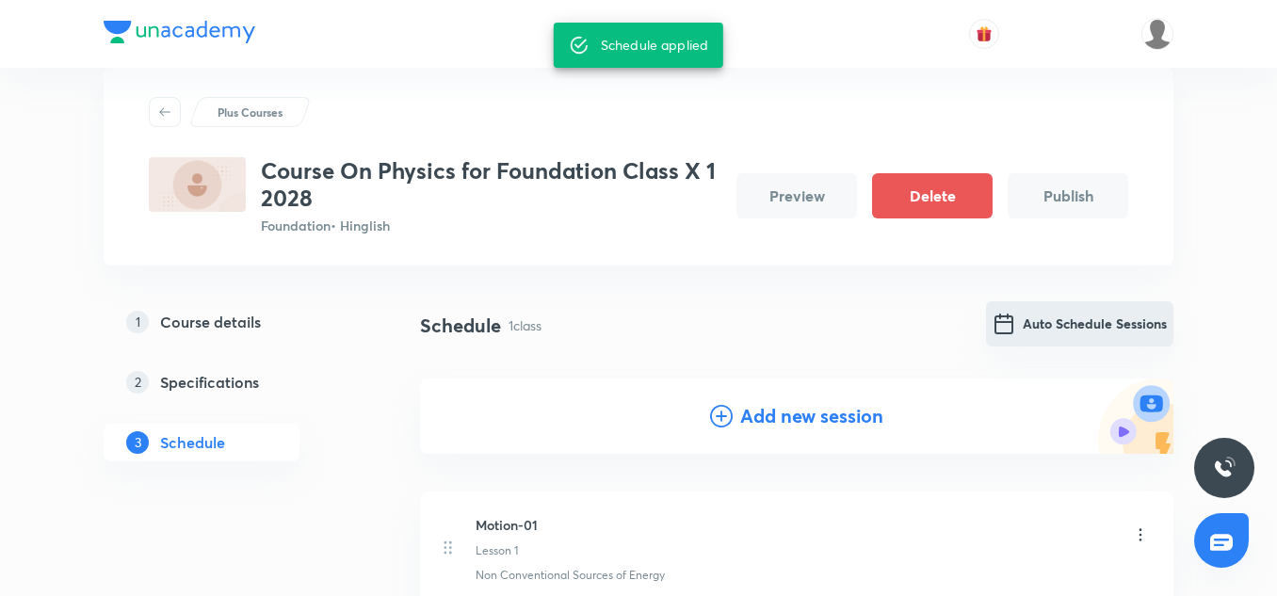
click at [1064, 312] on button "Auto Schedule Sessions" at bounding box center [1079, 323] width 187 height 45
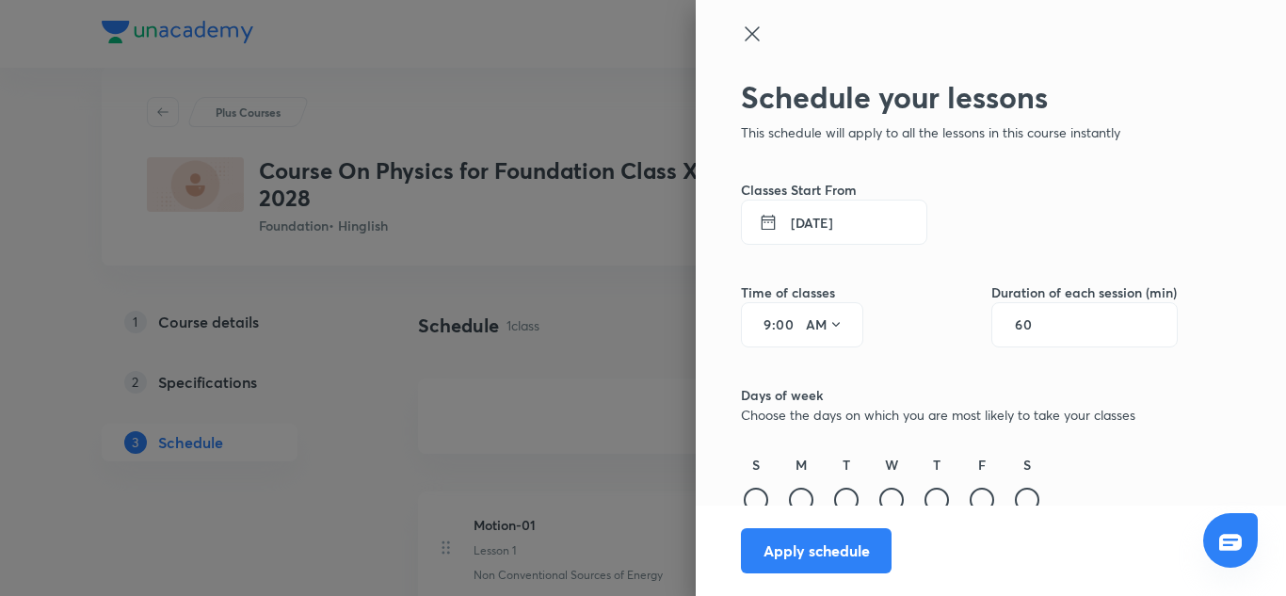
click at [856, 218] on button "[DATE]" at bounding box center [834, 222] width 186 height 45
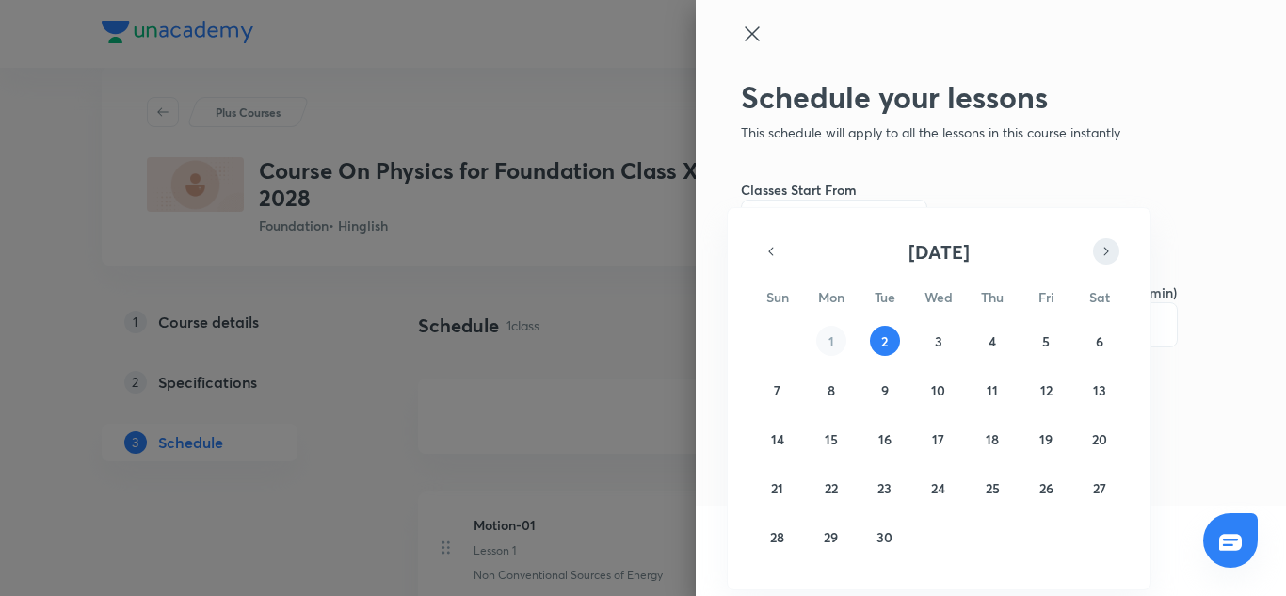
click at [1107, 246] on icon "button" at bounding box center [1106, 251] width 15 height 23
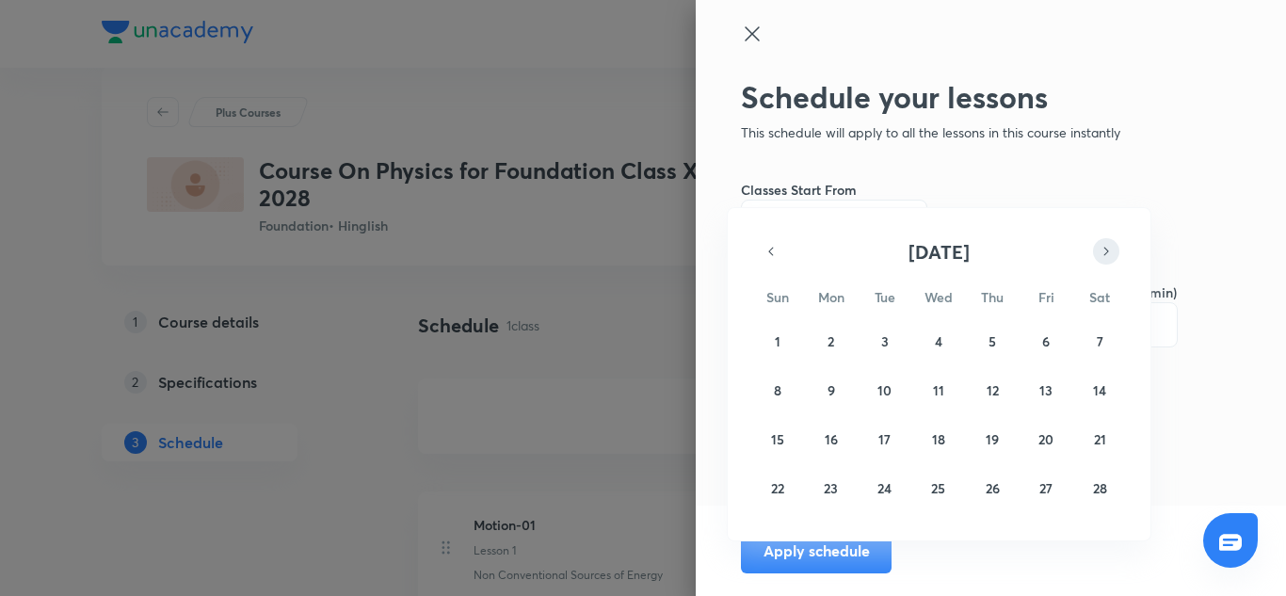
click at [1107, 246] on icon "button" at bounding box center [1106, 251] width 15 height 23
click at [1044, 441] on abbr "20" at bounding box center [1046, 439] width 15 height 18
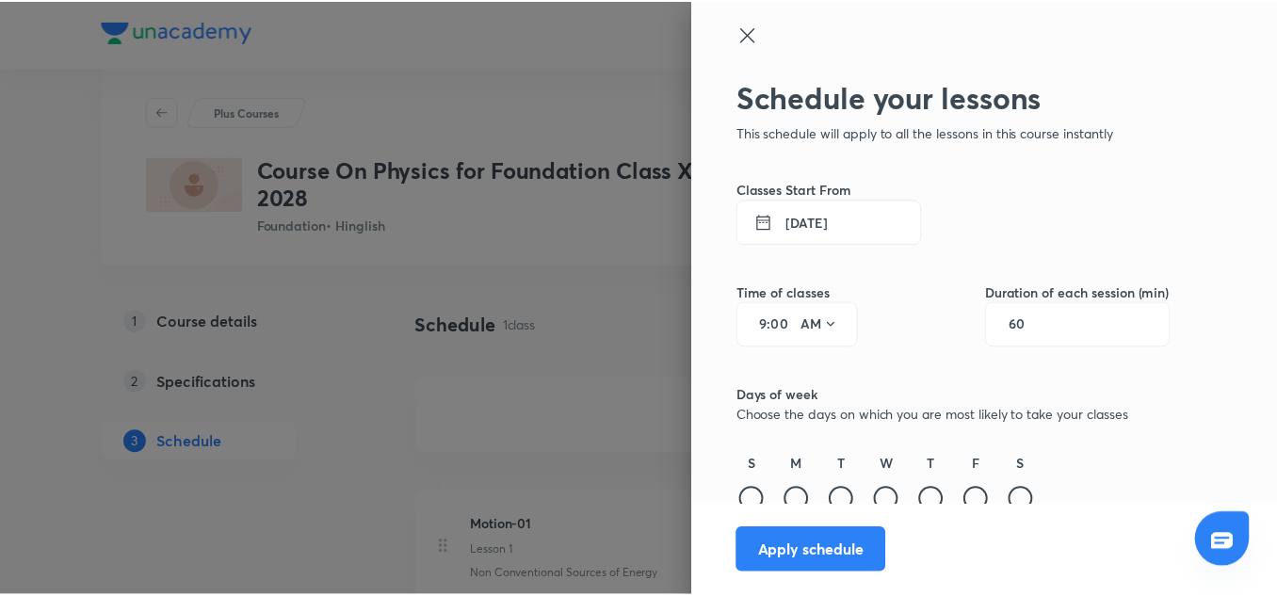
scroll to position [101, 0]
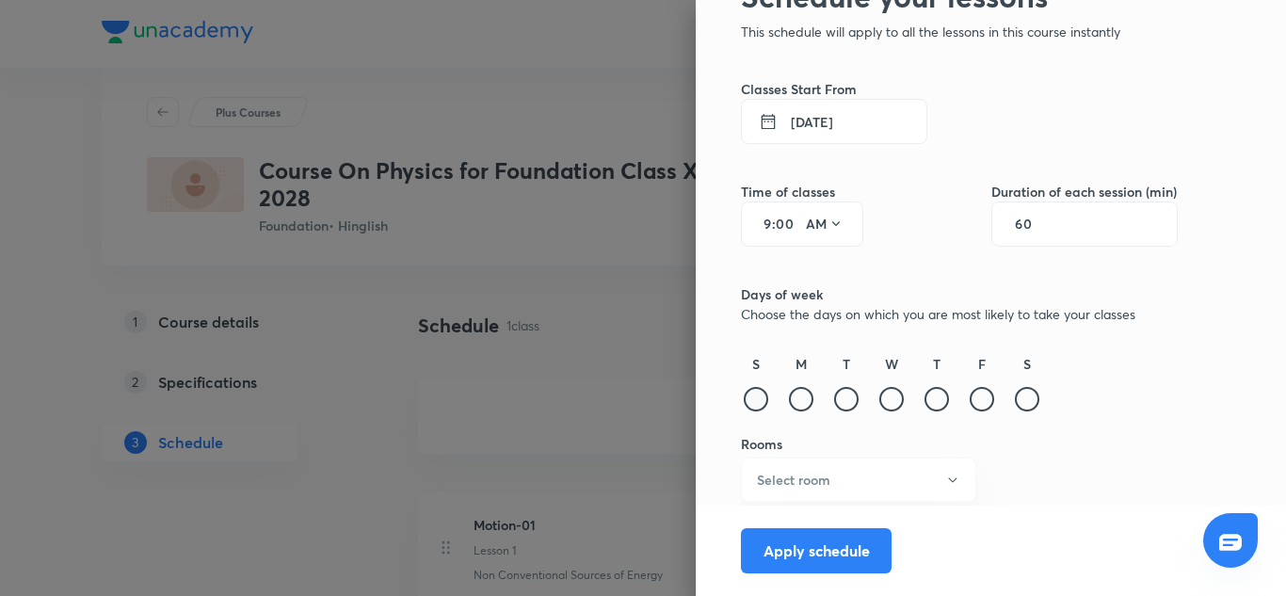
click at [744, 400] on div at bounding box center [756, 399] width 24 height 24
click at [789, 398] on div at bounding box center [801, 399] width 24 height 24
click at [834, 394] on div at bounding box center [846, 399] width 24 height 24
click at [881, 396] on div at bounding box center [892, 399] width 24 height 24
click at [925, 396] on div at bounding box center [937, 399] width 24 height 24
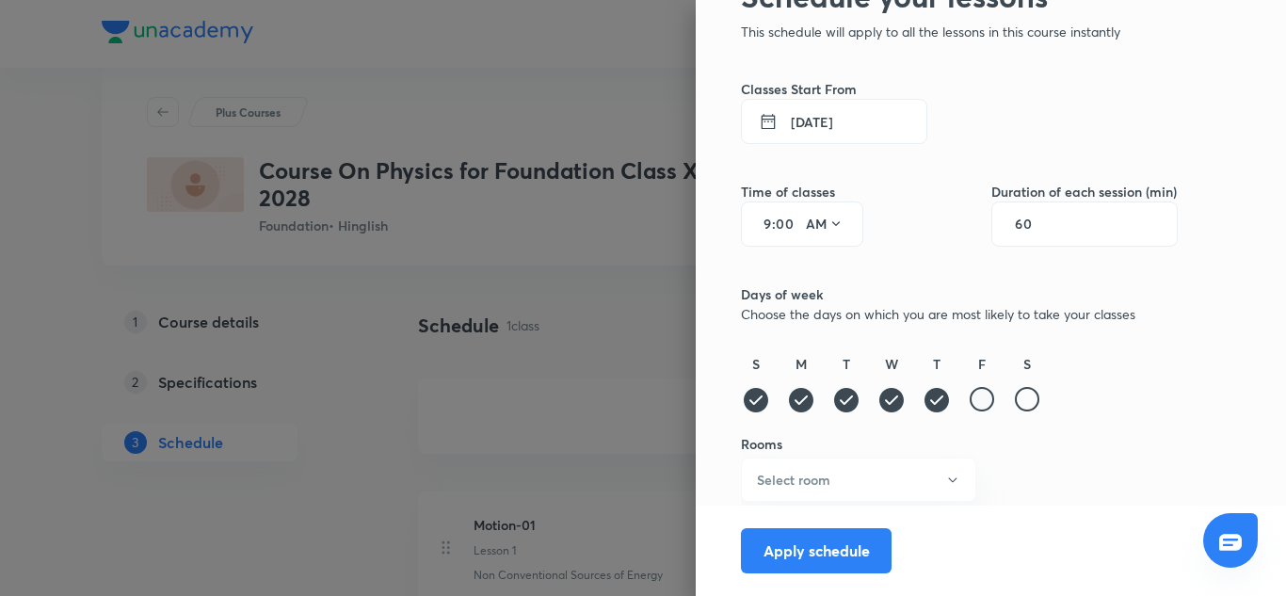
click at [974, 395] on div at bounding box center [982, 399] width 24 height 24
click at [1015, 403] on div at bounding box center [1027, 399] width 24 height 24
click at [827, 499] on button "Select room" at bounding box center [858, 480] width 235 height 44
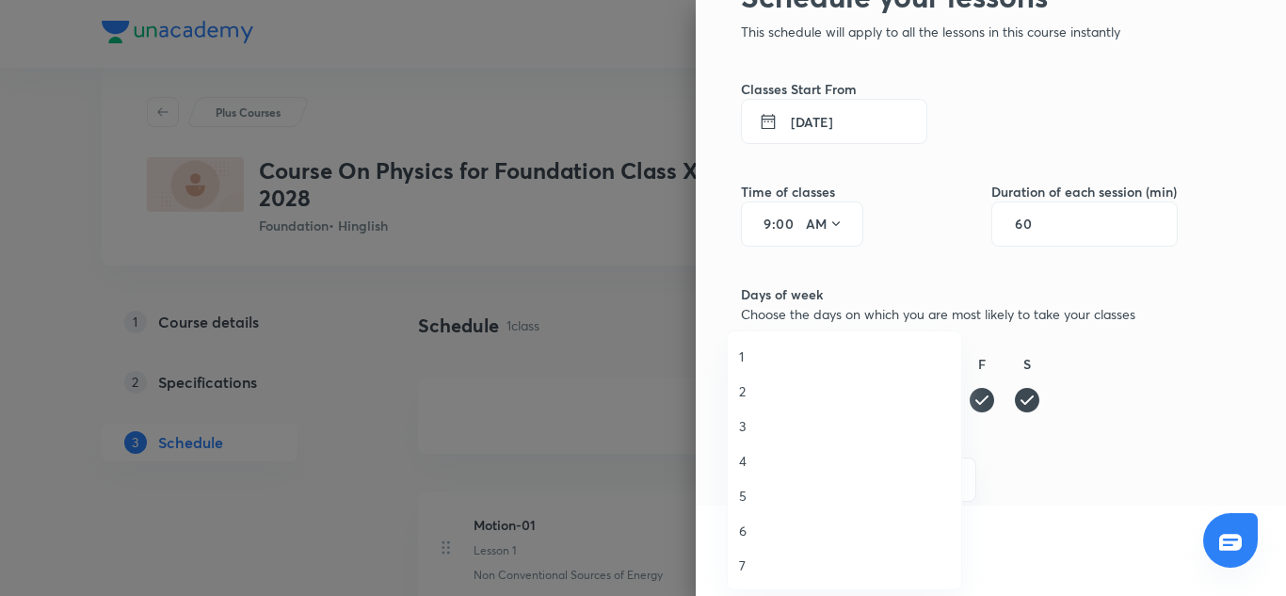
click at [754, 459] on span "4" at bounding box center [844, 461] width 211 height 20
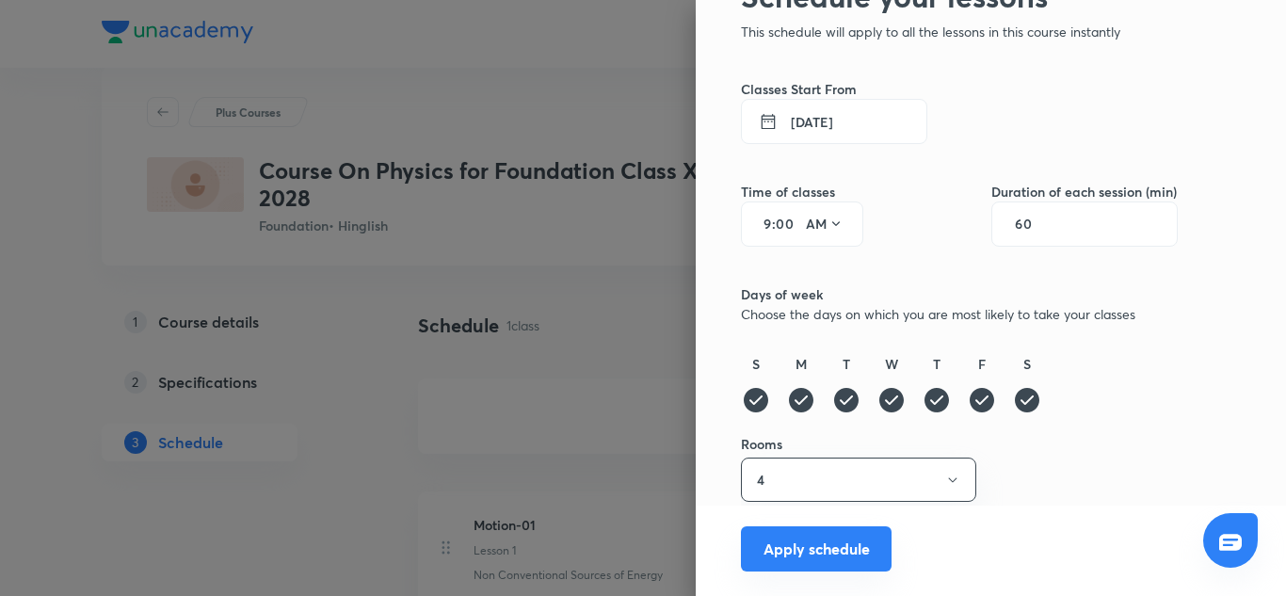
click at [804, 555] on button "Apply schedule" at bounding box center [816, 548] width 151 height 45
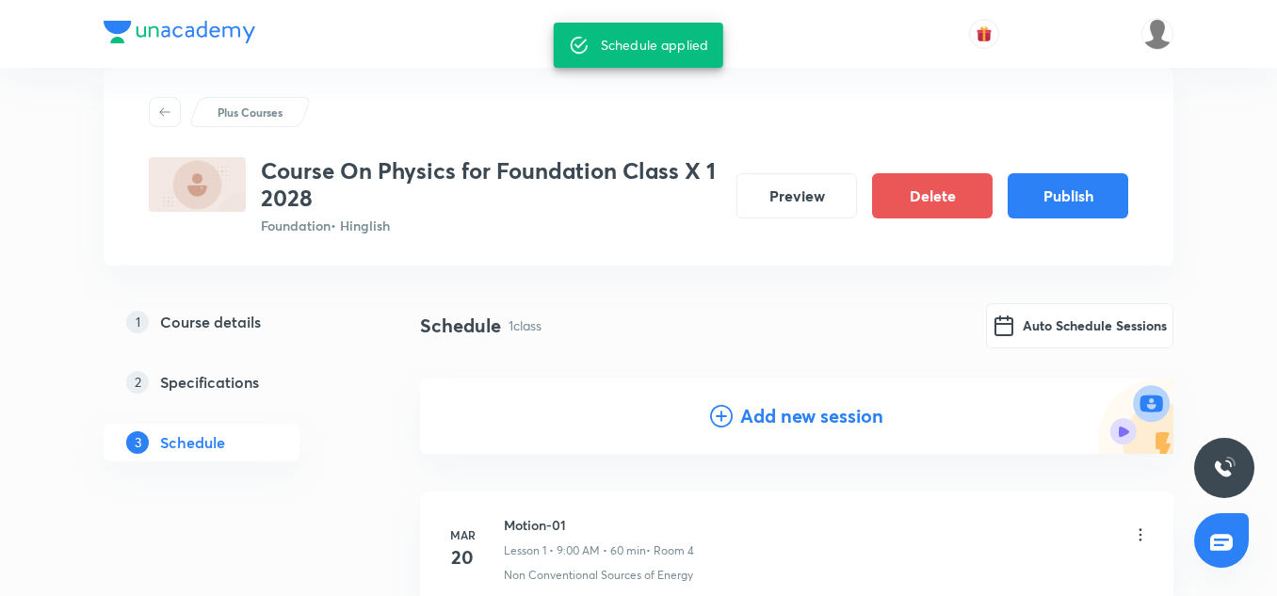
scroll to position [40, 0]
click at [1081, 196] on button "Publish" at bounding box center [1068, 192] width 121 height 45
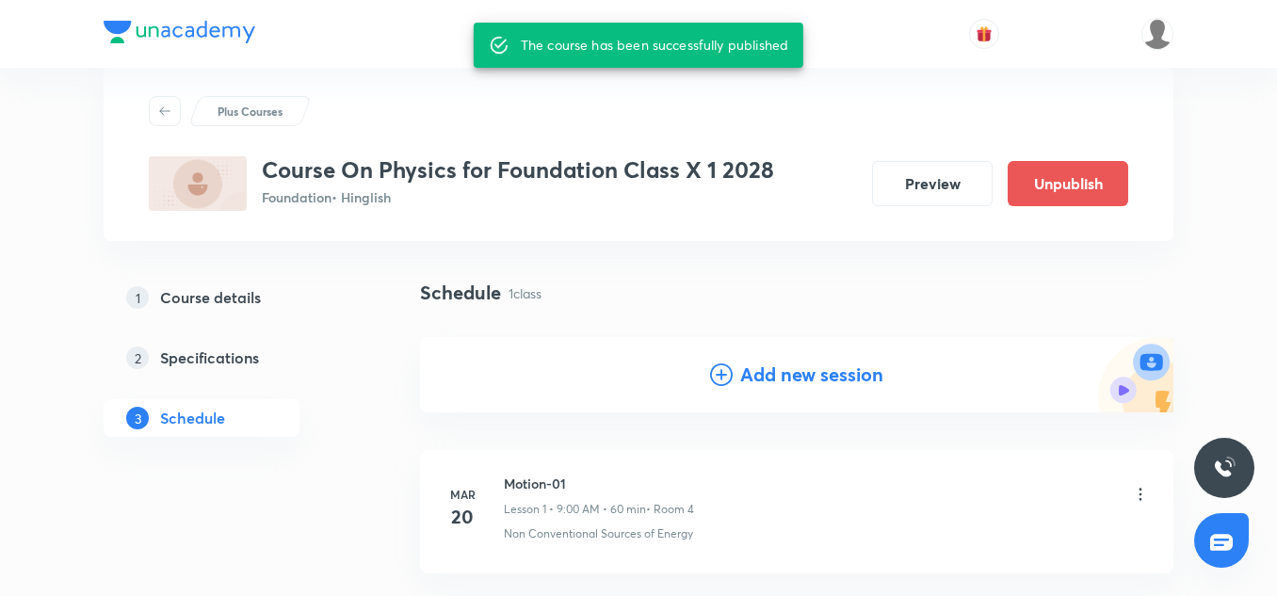
scroll to position [16, 0]
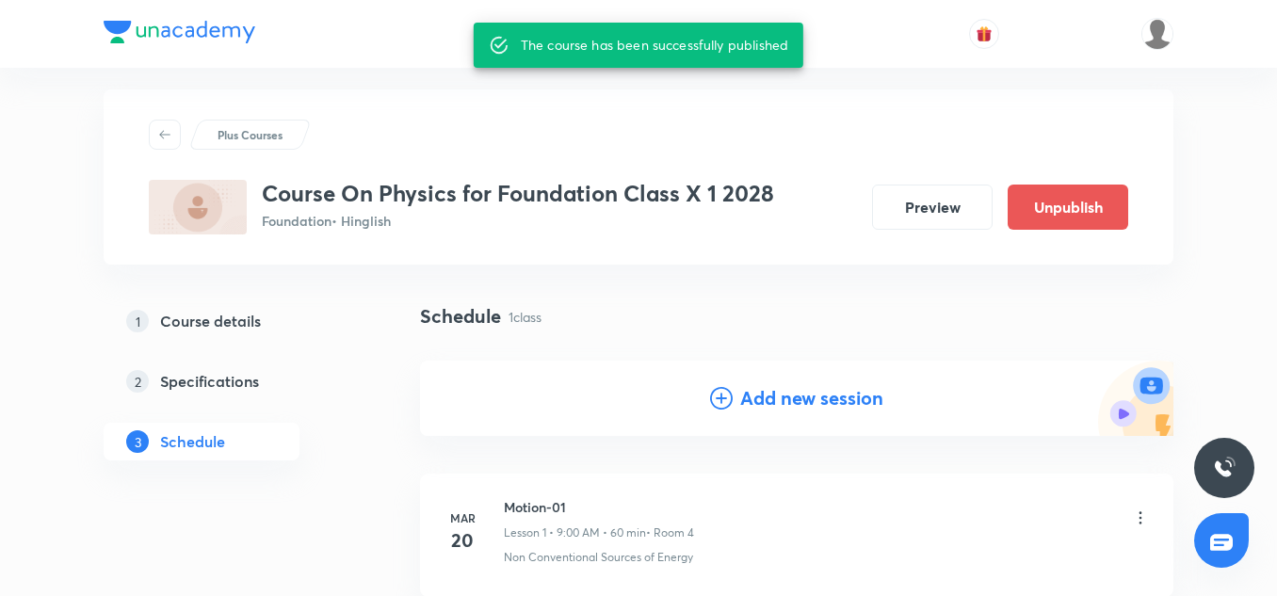
click at [827, 398] on h4 "Add new session" at bounding box center [811, 398] width 143 height 28
